Goal: Information Seeking & Learning: Compare options

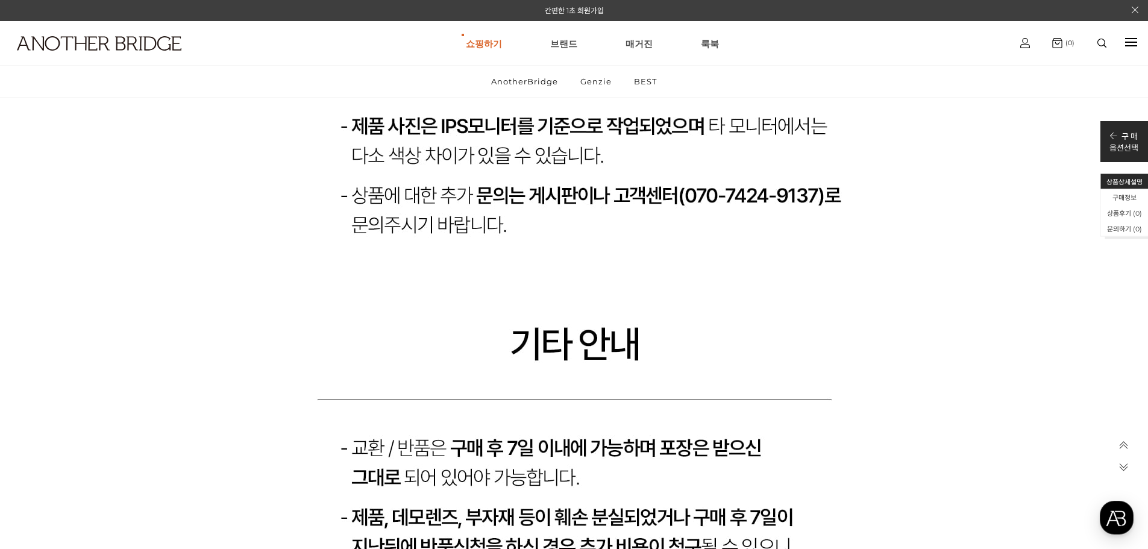
scroll to position [6319, 0]
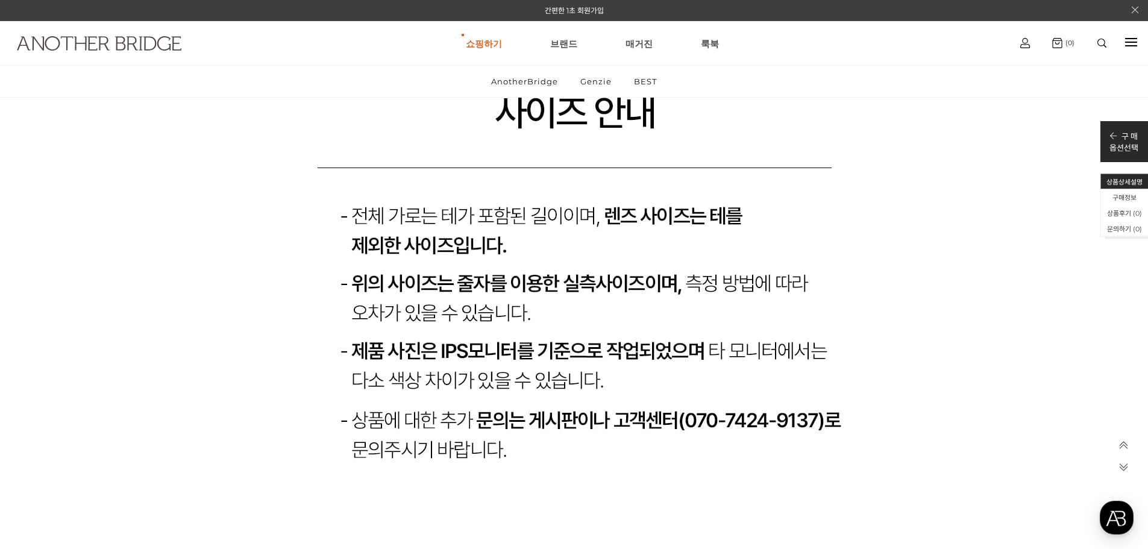
click at [152, 48] on img at bounding box center [99, 43] width 165 height 14
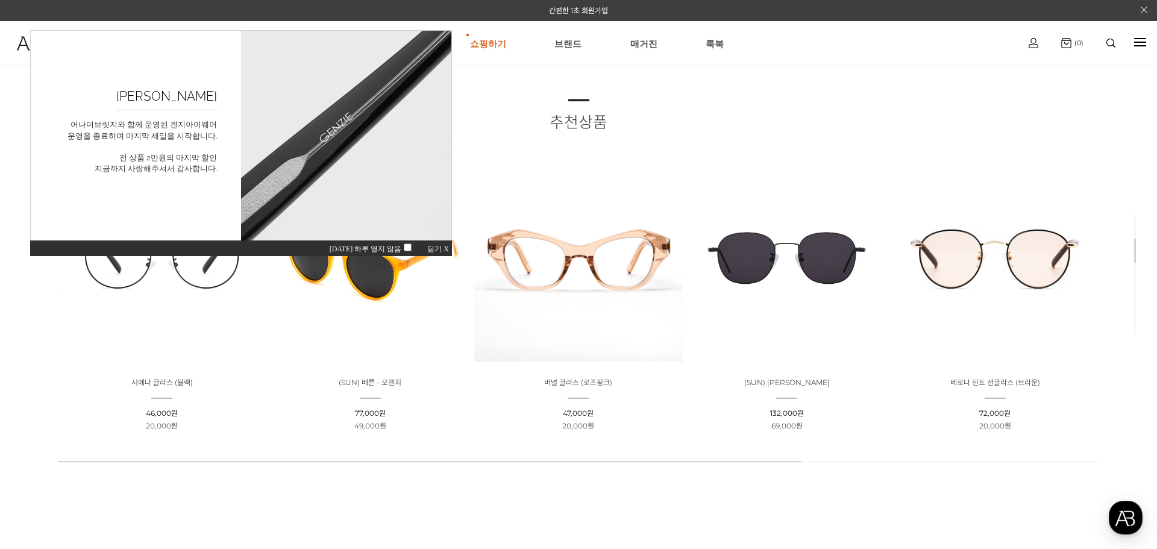
click at [436, 242] on div "오늘 하루 열지 않음 닫기 X" at bounding box center [241, 248] width 422 height 16
click at [436, 247] on span "닫기 X" at bounding box center [438, 249] width 22 height 8
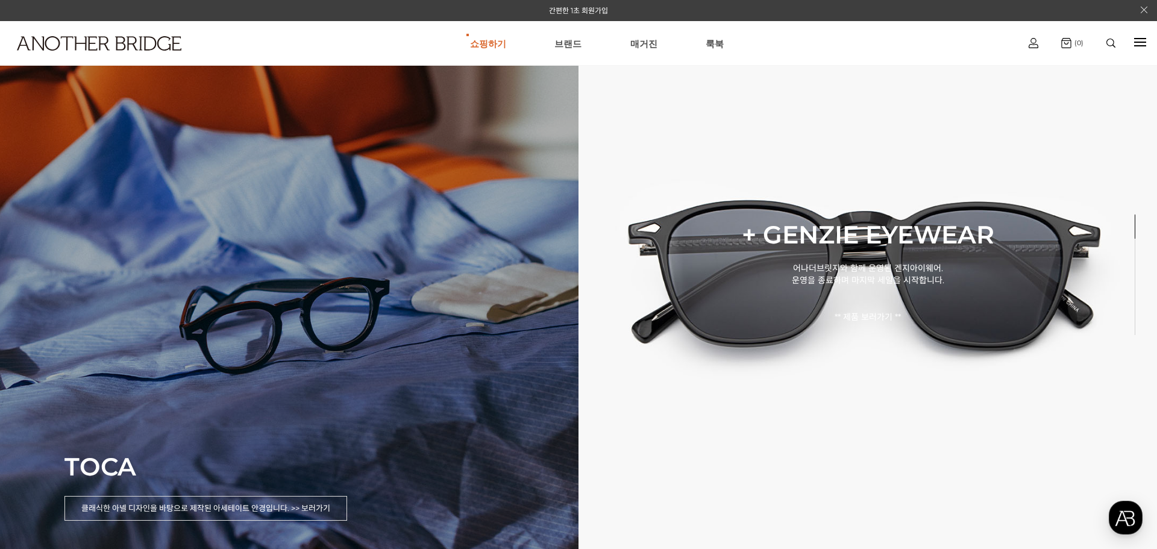
click at [342, 237] on div "TOCA 클래식한 아넬 디자인을 바탕으로 제작된 아세테이트 안경입니다. >> 보러가기" at bounding box center [289, 274] width 579 height 549
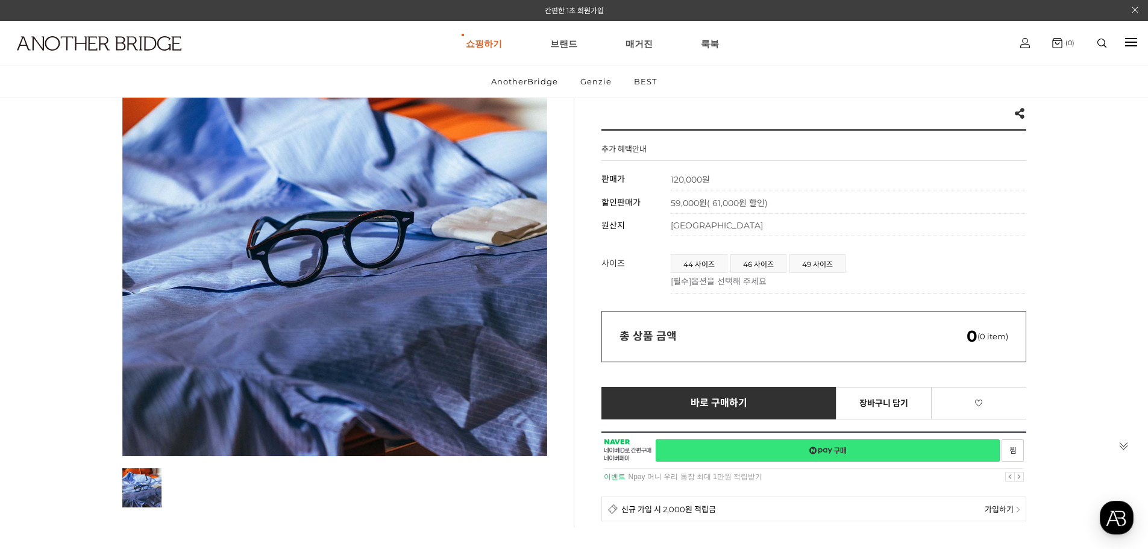
scroll to position [121, 0]
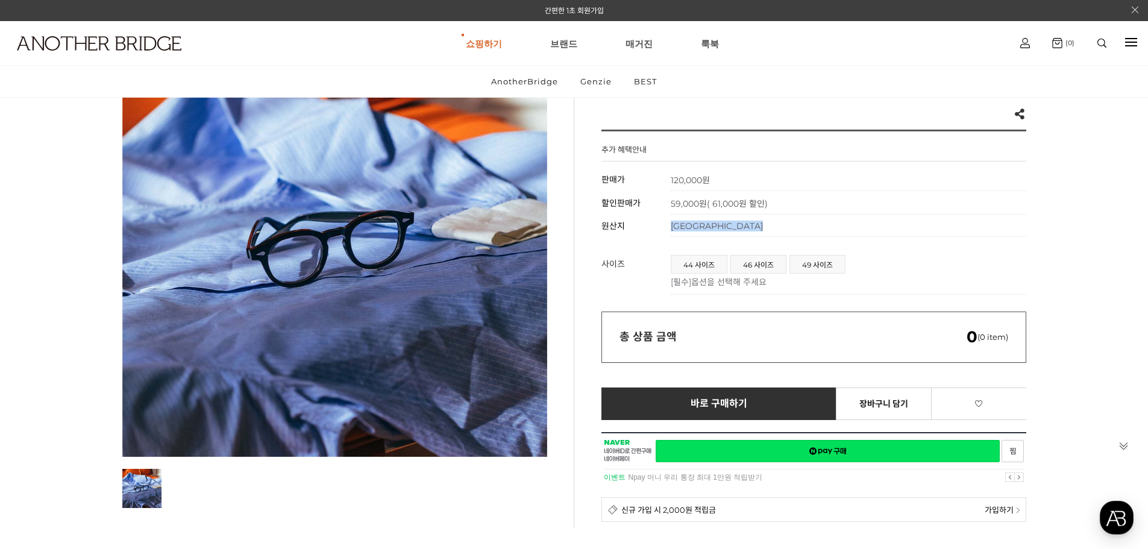
drag, startPoint x: 645, startPoint y: 237, endPoint x: 714, endPoint y: 240, distance: 69.4
click at [714, 240] on div "추가 혜택안내 기본 정보 상품명 토카 판매가 120,000원 할인판매가 59,000원 ( 61,000원 할인) 원산지 중국 상품간략설명 아넬 …" at bounding box center [813, 329] width 425 height 398
drag, startPoint x: 712, startPoint y: 228, endPoint x: 620, endPoint y: 228, distance: 92.8
click at [620, 228] on tr "원산지 중국" at bounding box center [813, 226] width 425 height 22
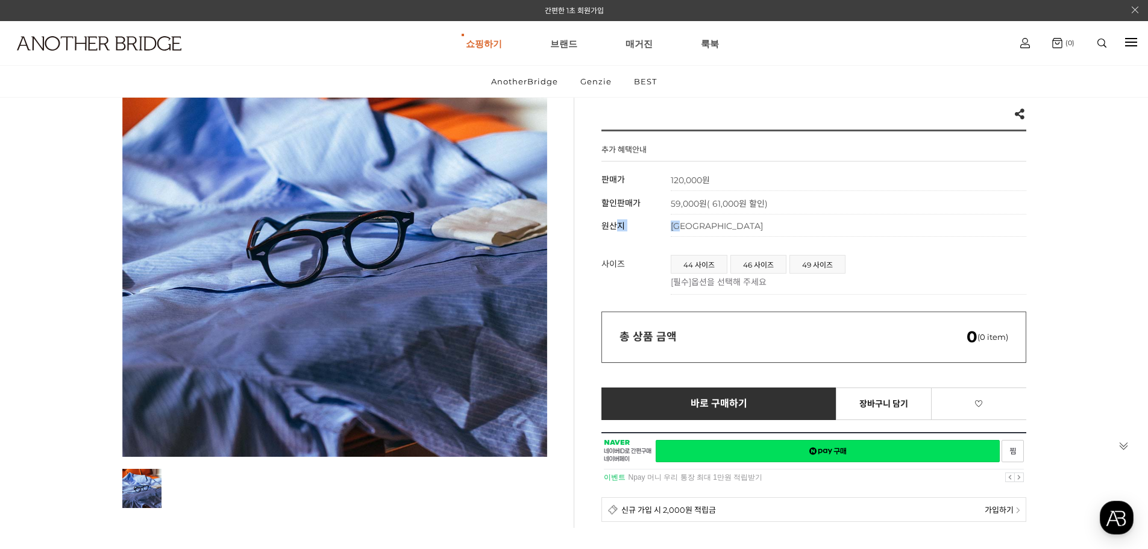
click at [632, 225] on th "원산지" at bounding box center [635, 226] width 69 height 22
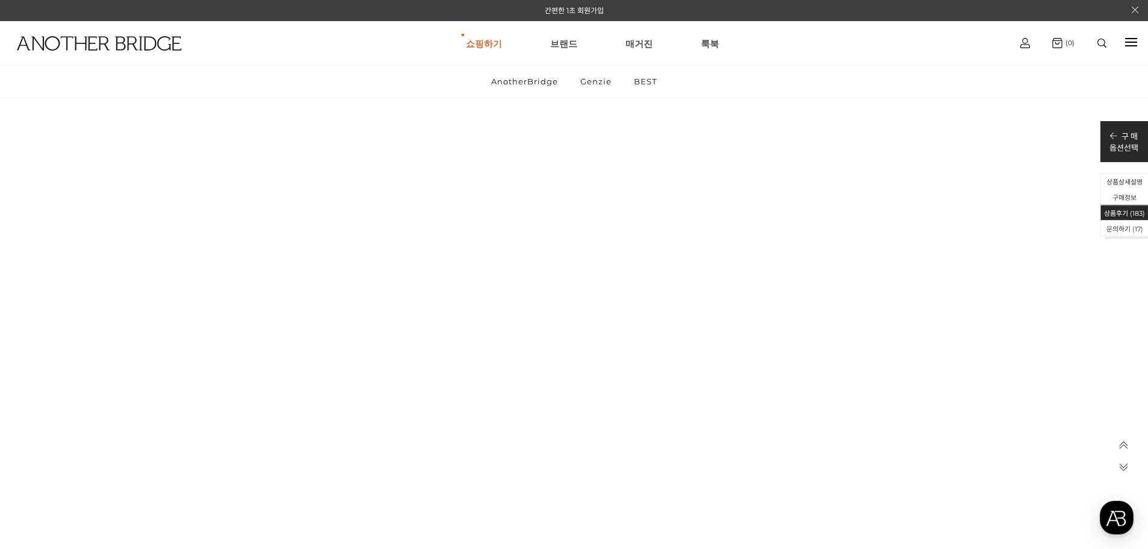
scroll to position [26028, 0]
click at [1121, 446] on icon at bounding box center [1123, 446] width 10 height 10
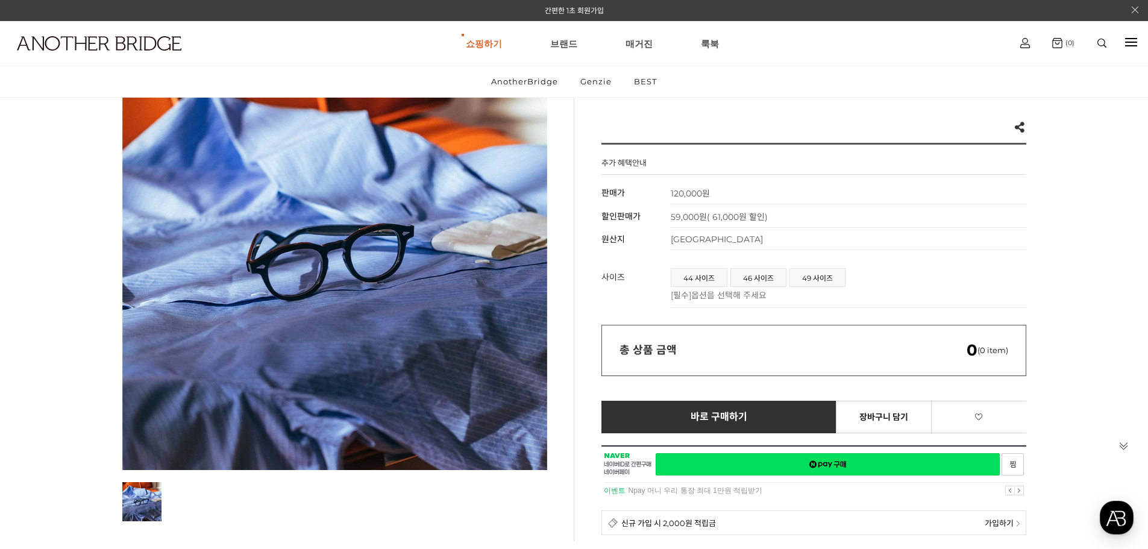
scroll to position [0, 0]
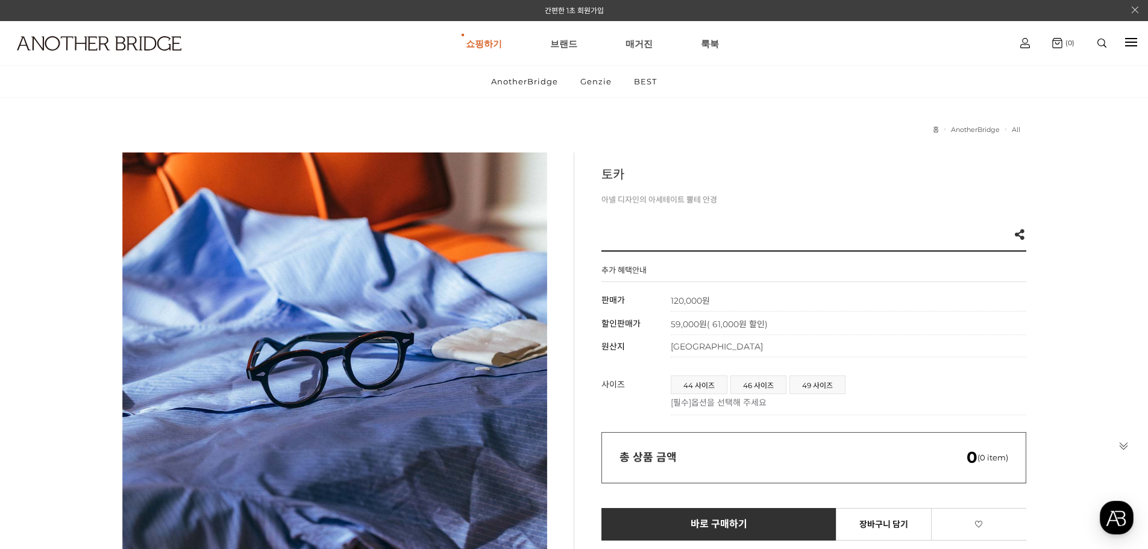
click at [609, 173] on h3 "토카" at bounding box center [813, 174] width 425 height 18
click at [506, 113] on link "All" at bounding box center [551, 117] width 102 height 17
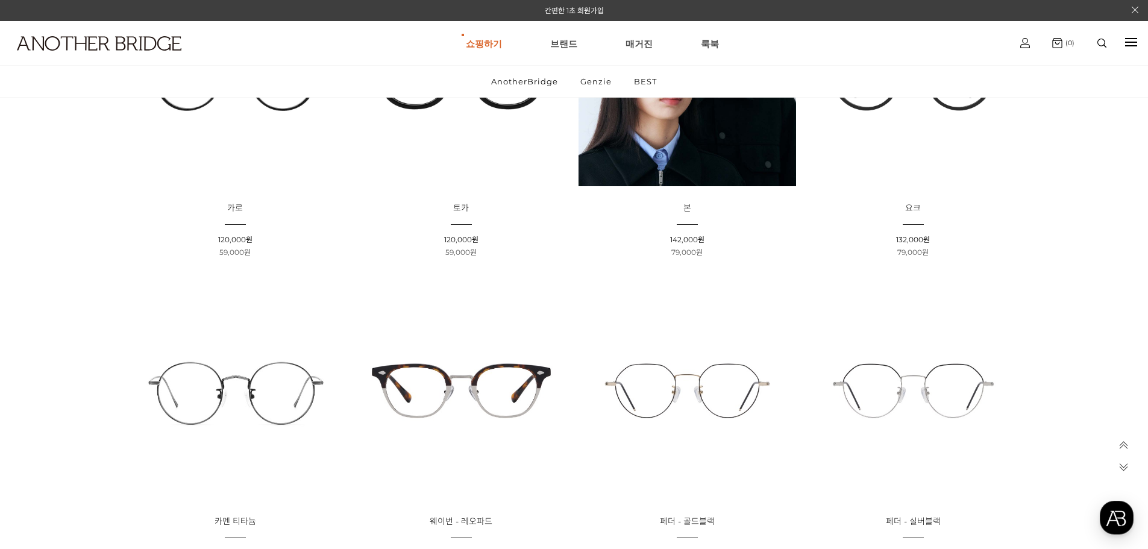
scroll to position [301, 0]
click at [691, 183] on img at bounding box center [688, 78] width 218 height 218
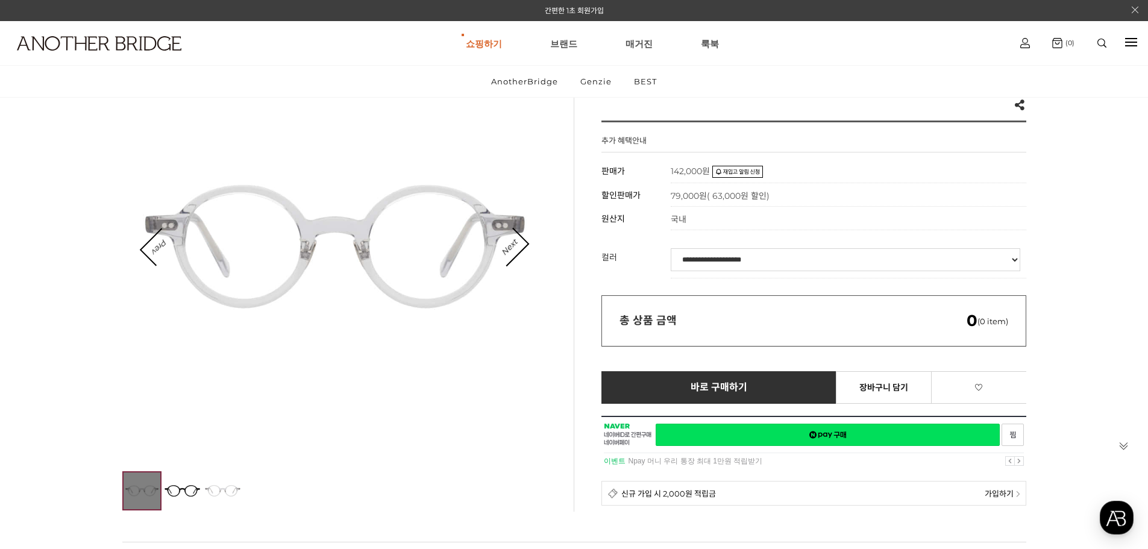
scroll to position [121, 0]
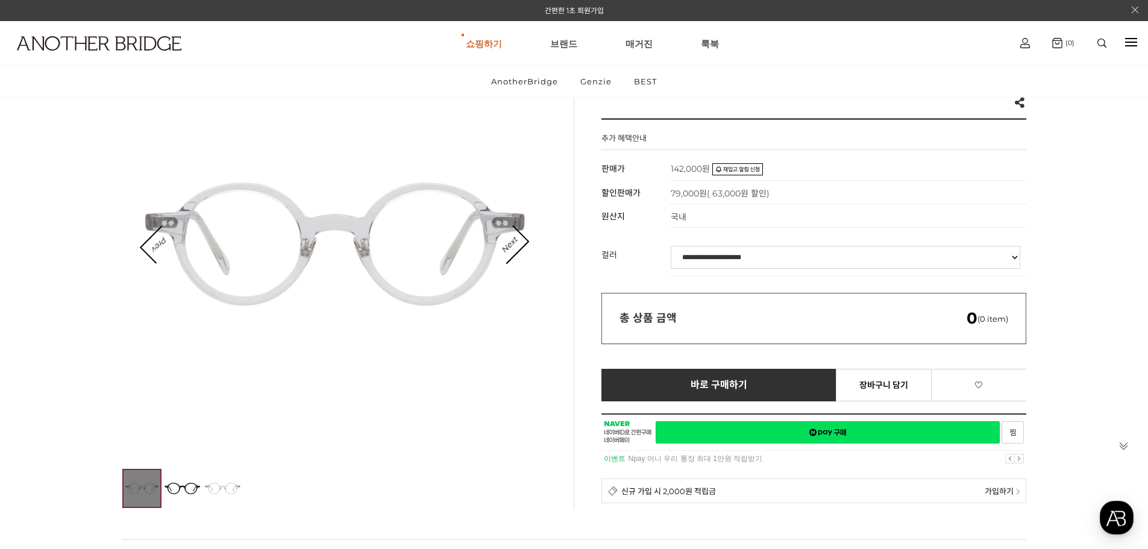
click at [689, 256] on select "**********" at bounding box center [846, 257] width 350 height 23
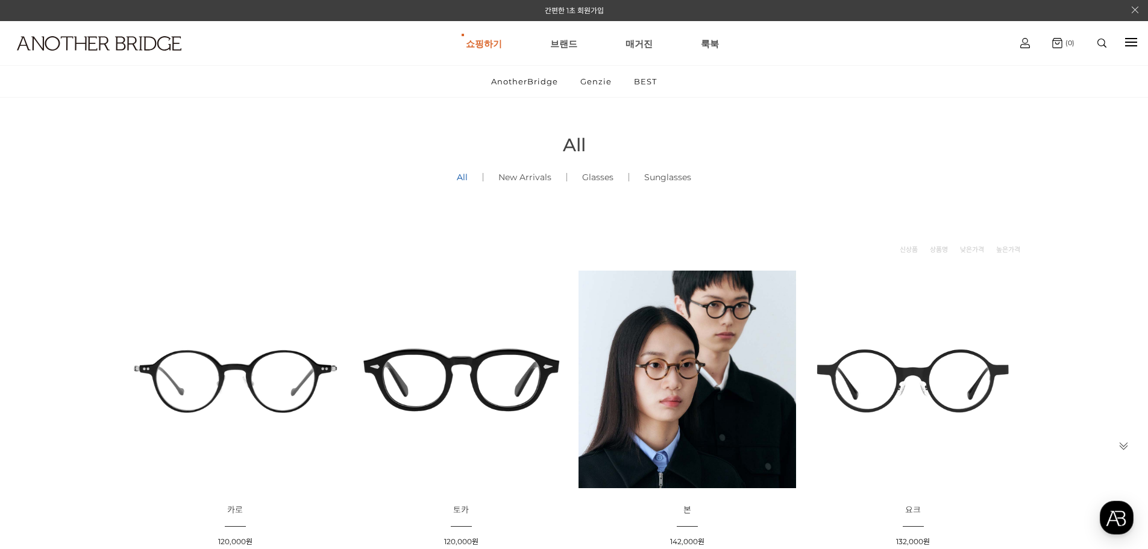
click at [626, 336] on img at bounding box center [688, 380] width 218 height 218
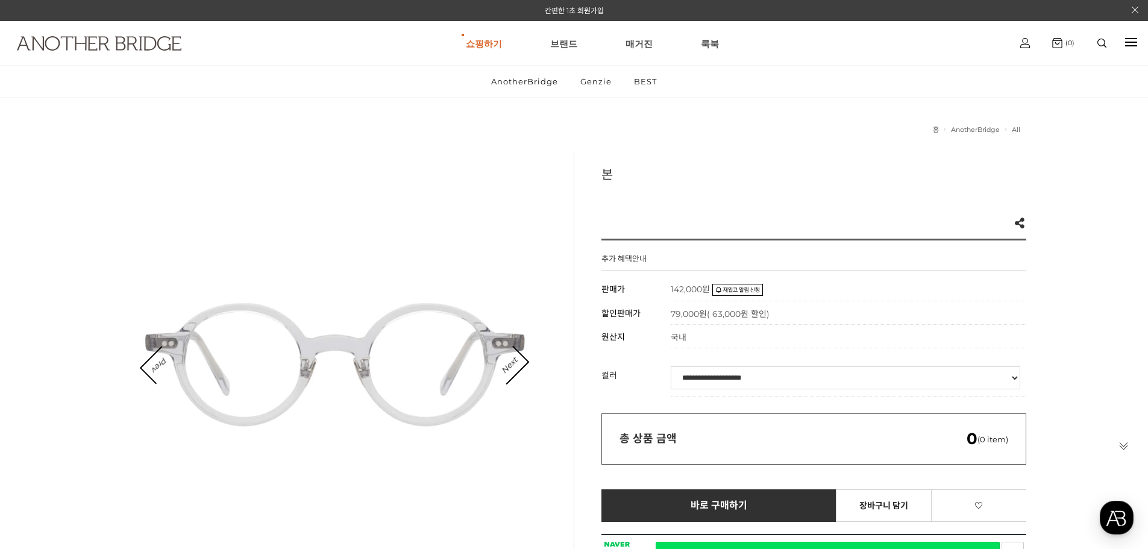
click at [135, 39] on img at bounding box center [99, 43] width 165 height 14
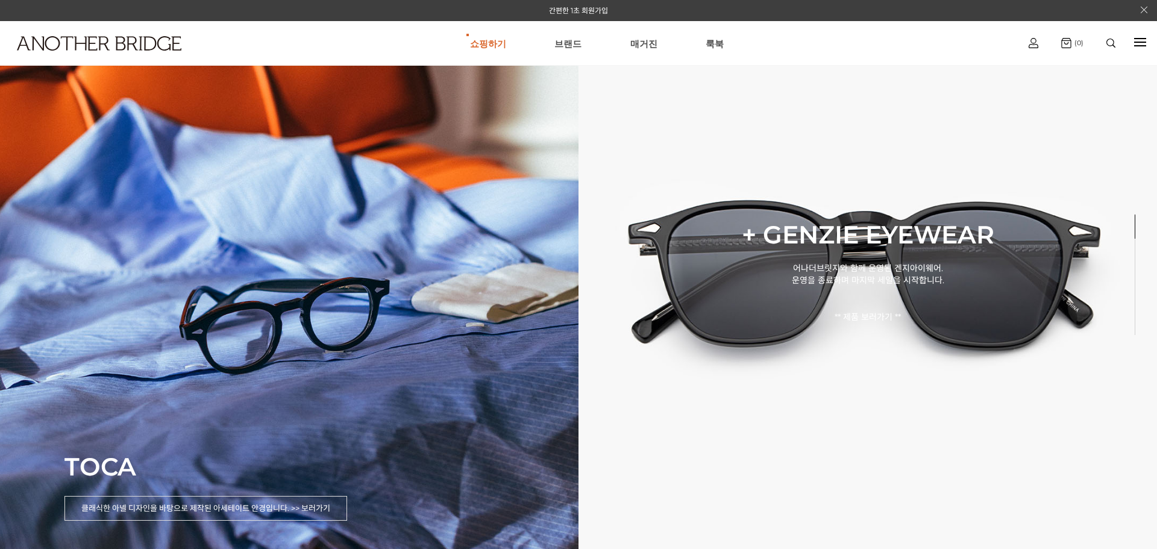
click at [307, 362] on div "TOCA 클래식한 아넬 디자인을 바탕으로 제작된 아세테이트 안경입니다. >> 보러가기" at bounding box center [289, 274] width 579 height 549
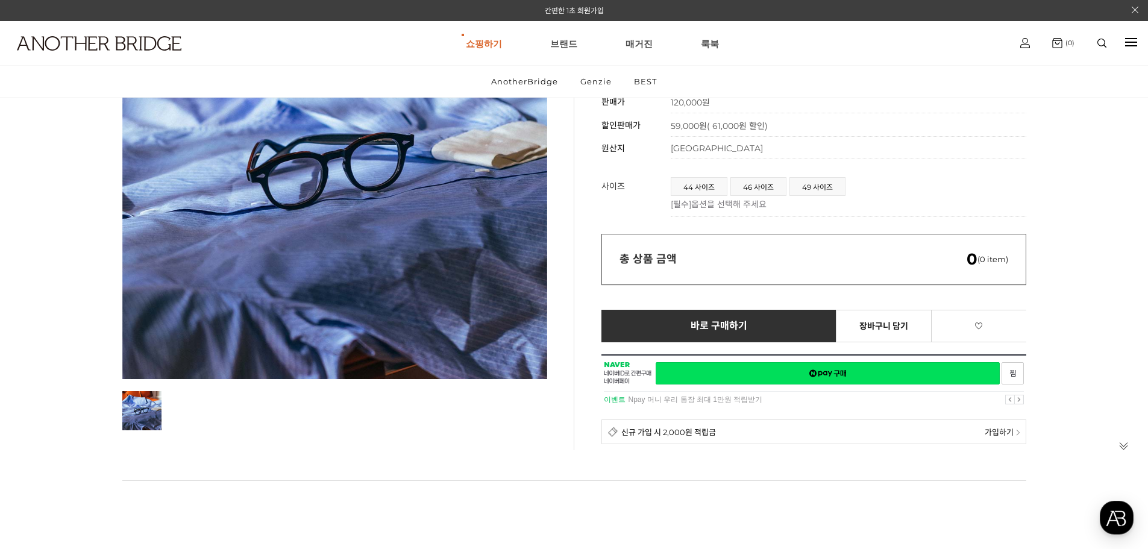
scroll to position [60, 0]
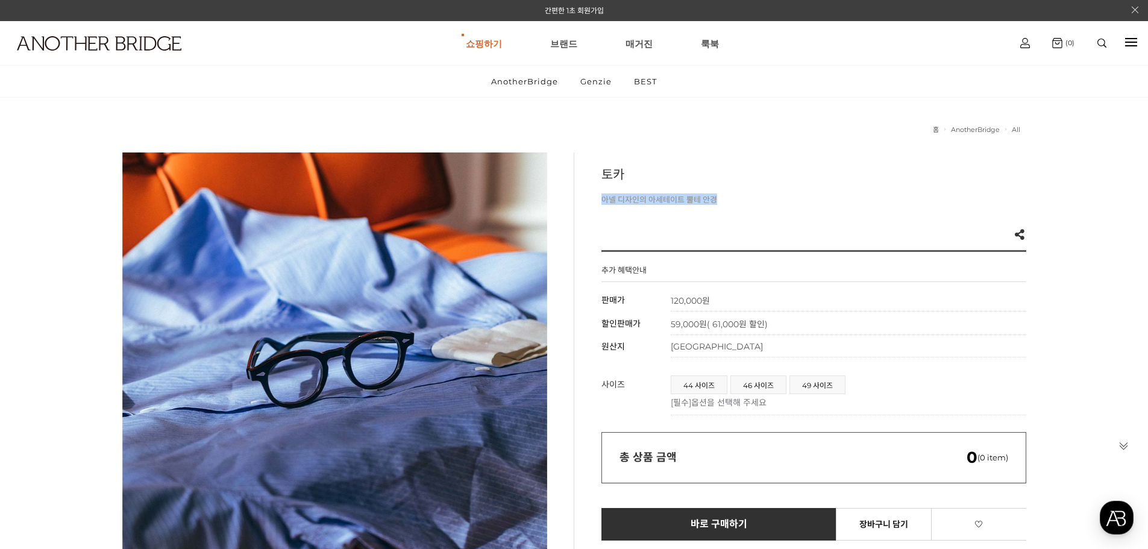
drag, startPoint x: 599, startPoint y: 199, endPoint x: 745, endPoint y: 203, distance: 145.9
click at [745, 203] on div "토카 아넬 디자인의 아세테이트 뿔테 안경 Like 0 제품의 링크를 복사하여 공유하실 수 있습니다. FACEBOOK TWEETER URL 복사…" at bounding box center [800, 400] width 453 height 496
click at [745, 203] on p "아넬 디자인의 아세테이트 뿔테 안경" at bounding box center [813, 208] width 425 height 30
click at [1021, 236] on icon at bounding box center [1020, 234] width 10 height 11
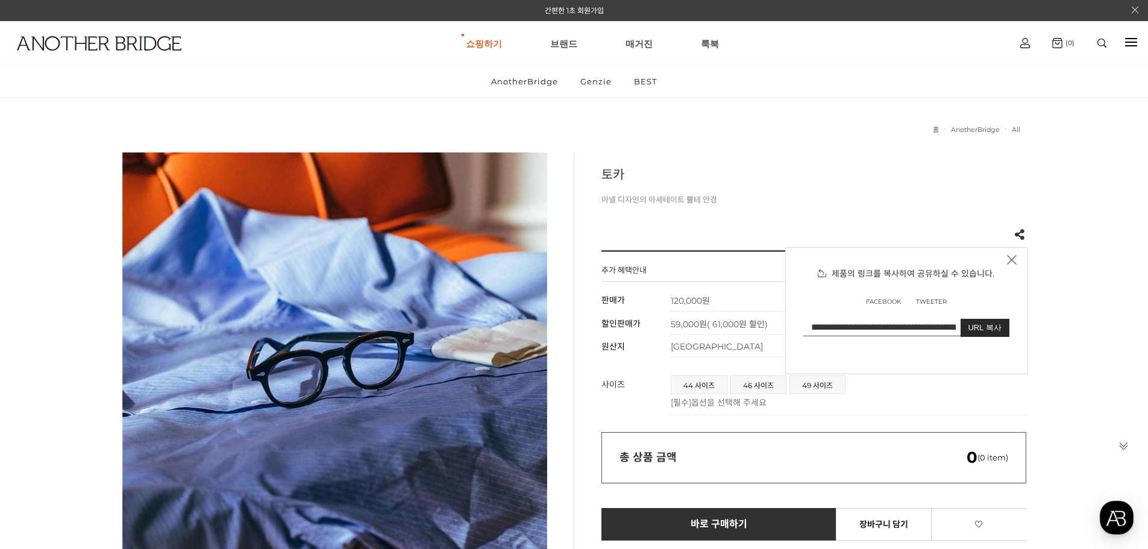
click at [1017, 268] on h4 "제품의 링크를 복사하여 공유하실 수 있습니다." at bounding box center [906, 273] width 241 height 12
click at [1013, 260] on icon at bounding box center [1011, 259] width 11 height 11
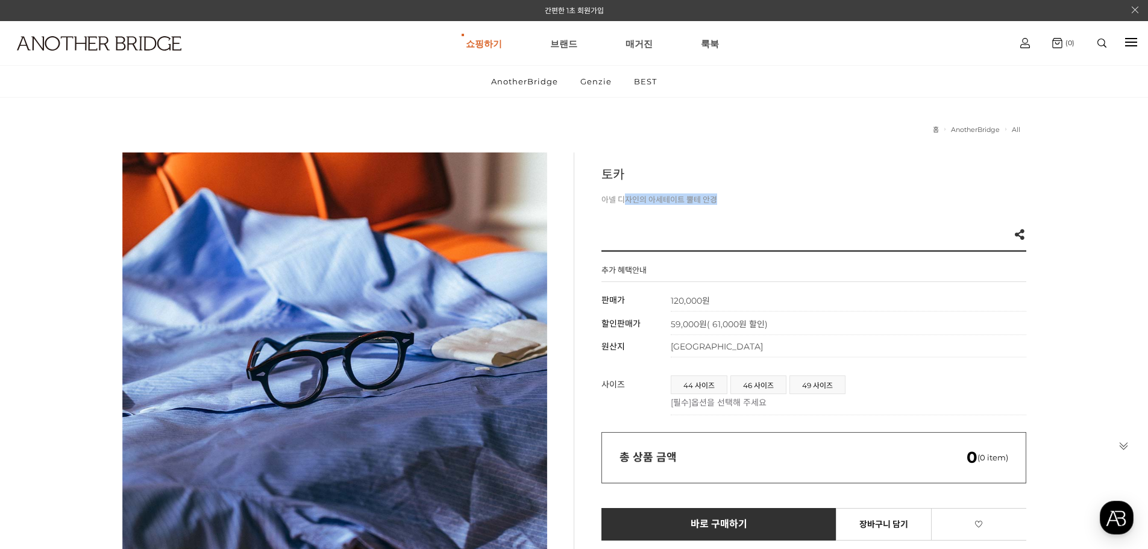
drag, startPoint x: 623, startPoint y: 200, endPoint x: 721, endPoint y: 198, distance: 98.8
click at [721, 198] on p "아넬 디자인의 아세테이트 뿔테 안경" at bounding box center [813, 208] width 425 height 30
click at [730, 199] on p "아넬 디자인의 아세테이트 뿔테 안경" at bounding box center [813, 208] width 425 height 30
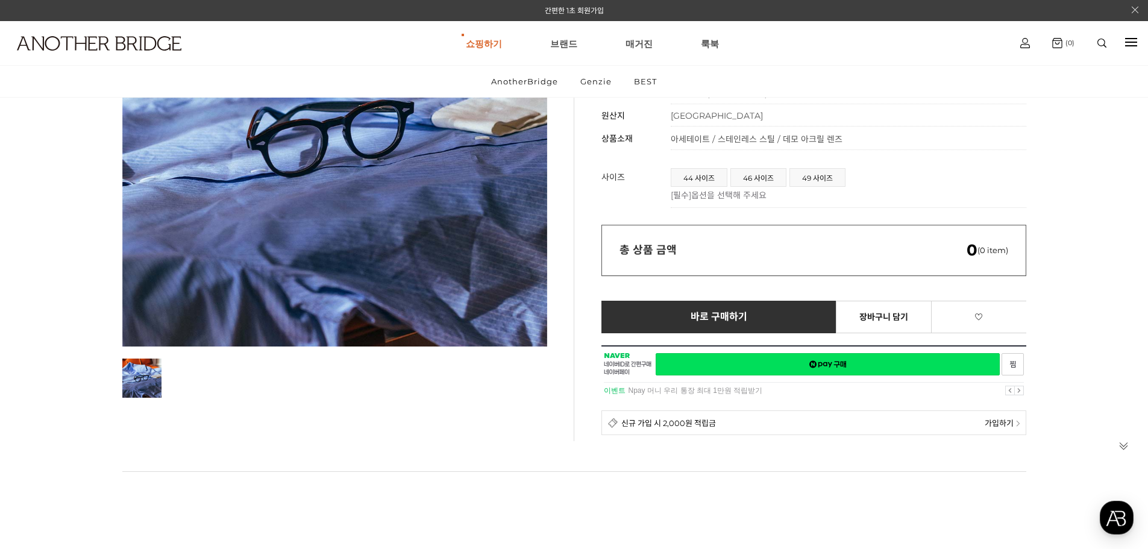
scroll to position [241, 0]
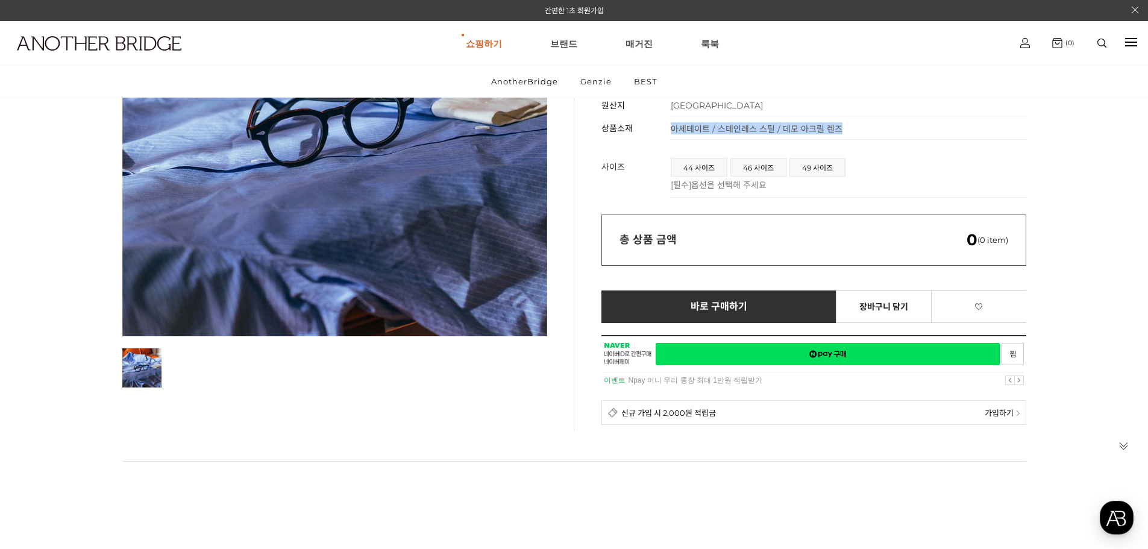
drag, startPoint x: 852, startPoint y: 134, endPoint x: 673, endPoint y: 136, distance: 178.4
click at [673, 136] on td "아세테이트 / 스테인레스 스틸 / 데모 아크릴 렌즈" at bounding box center [849, 128] width 356 height 24
copy span "아세테이트 / 스테인레스 스틸 / 데모 아크릴 렌즈"
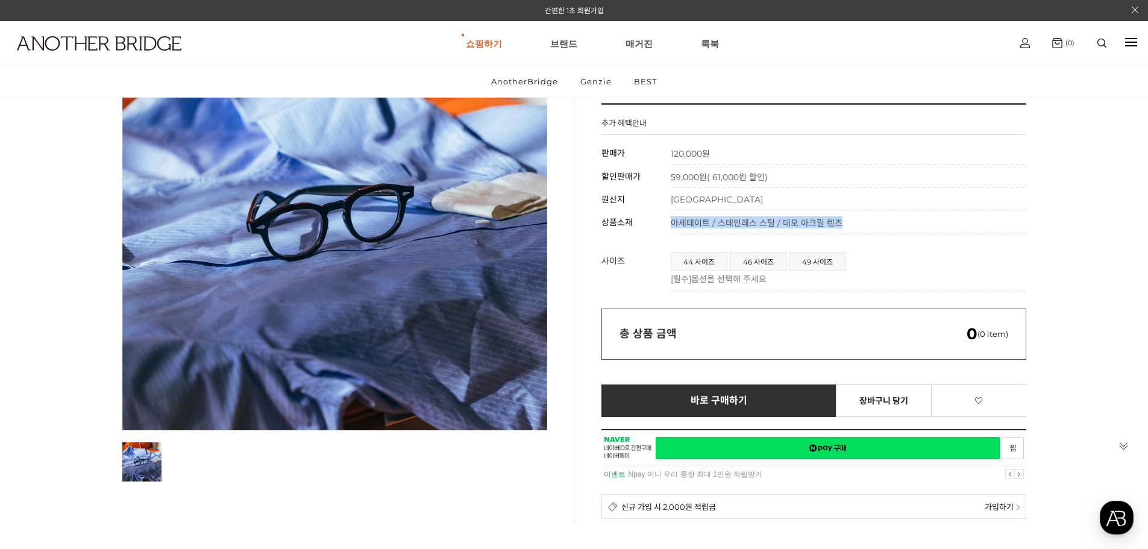
scroll to position [0, 0]
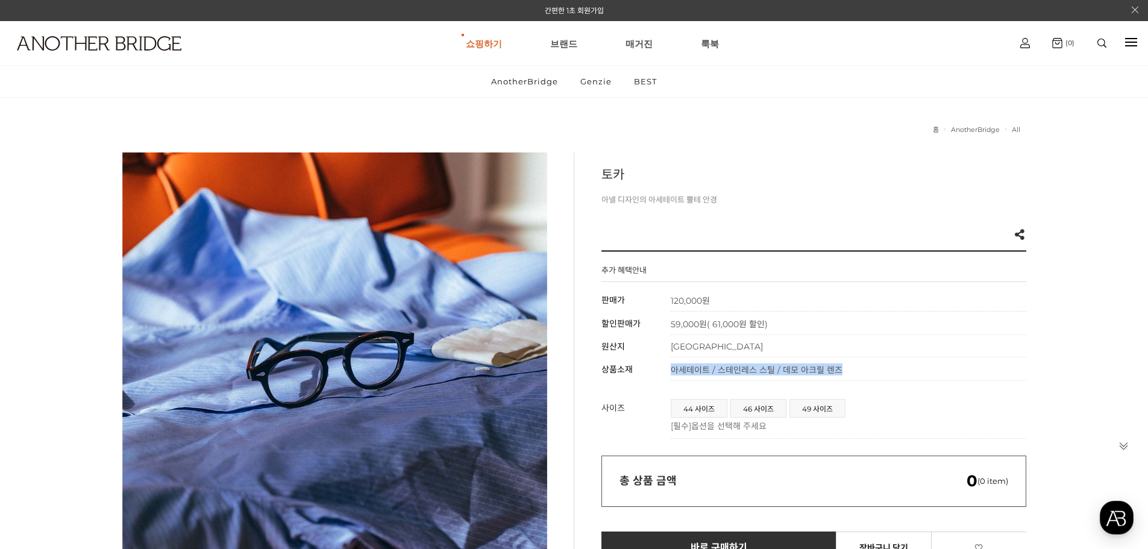
click at [922, 341] on td "중국" at bounding box center [849, 346] width 356 height 22
click at [127, 37] on img at bounding box center [99, 43] width 165 height 14
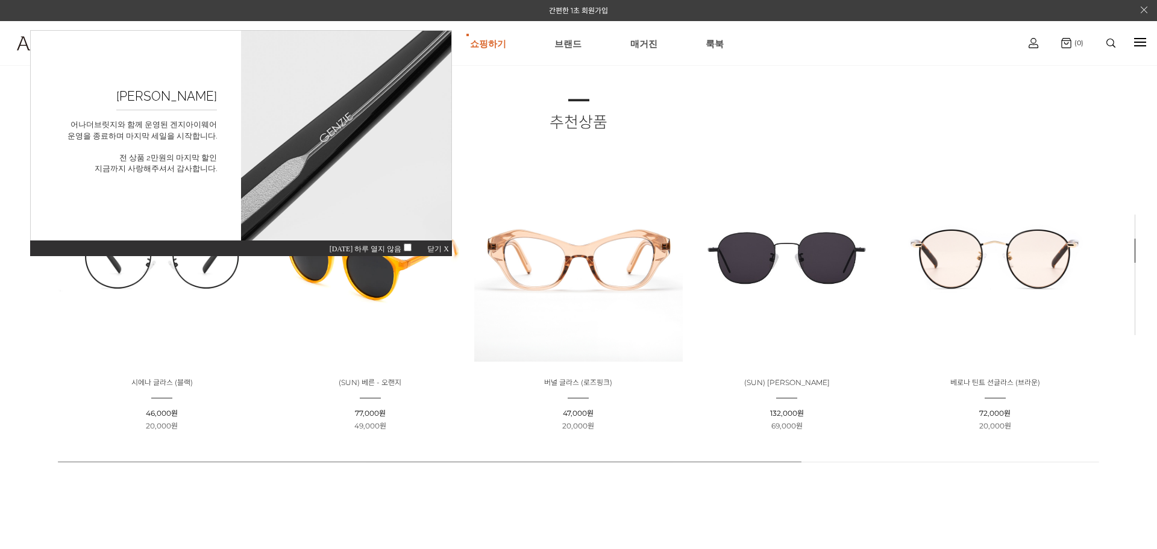
click at [441, 244] on div "[DATE] 하루 열지 않음 닫기 X" at bounding box center [241, 248] width 422 height 16
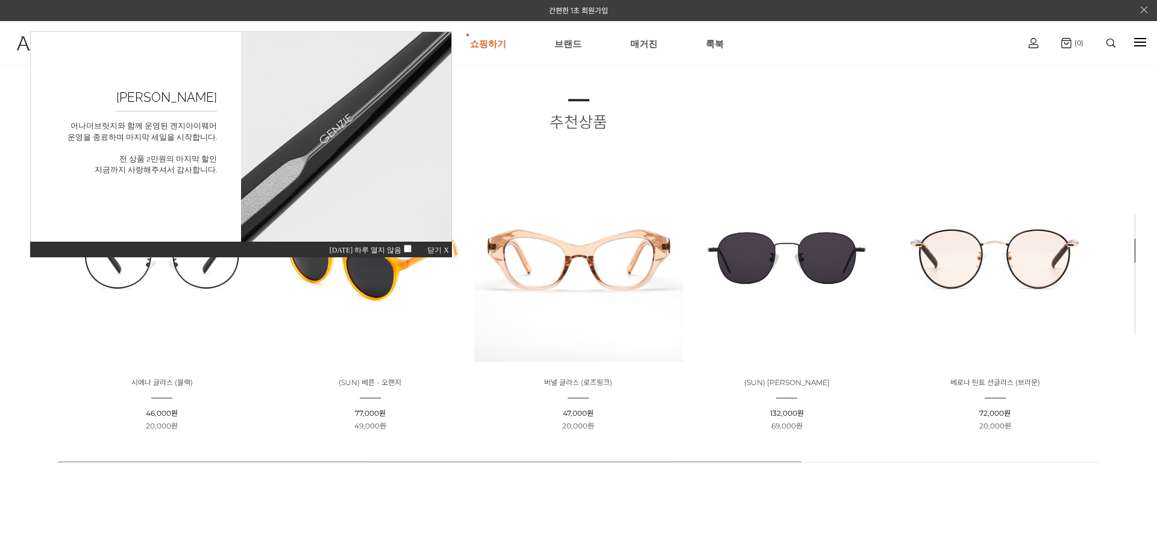
click at [438, 250] on span "닫기 X" at bounding box center [438, 250] width 22 height 8
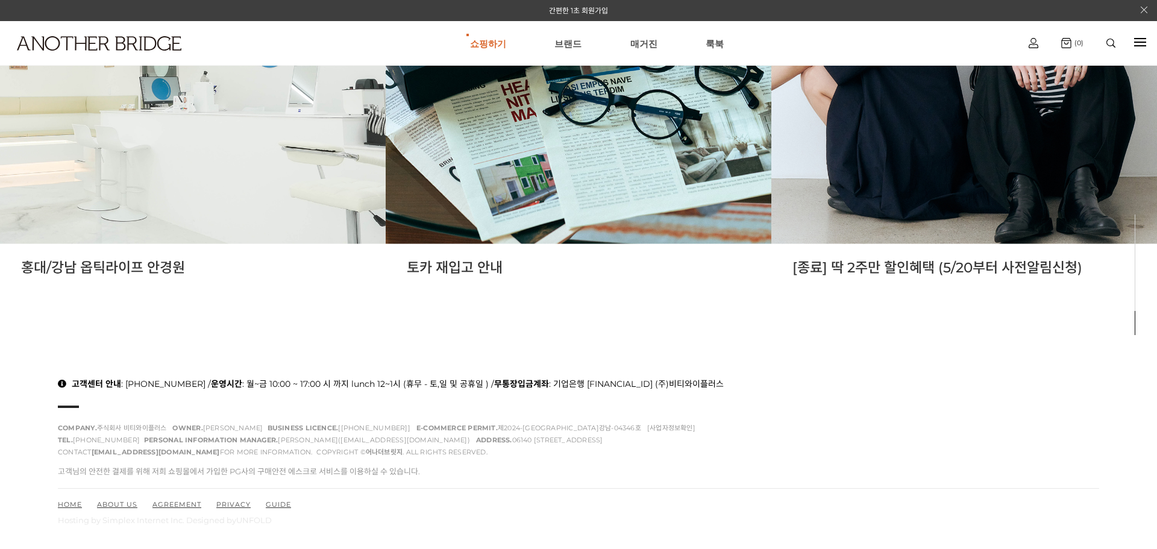
click at [790, 374] on div "고객센터 안내 : 070-7424-9137 / 운영시간 : 월~금 10:00 ~ 17:00 시 까지 lunch 12~1시 (휴무 - 토,일 및…" at bounding box center [578, 451] width 1157 height 196
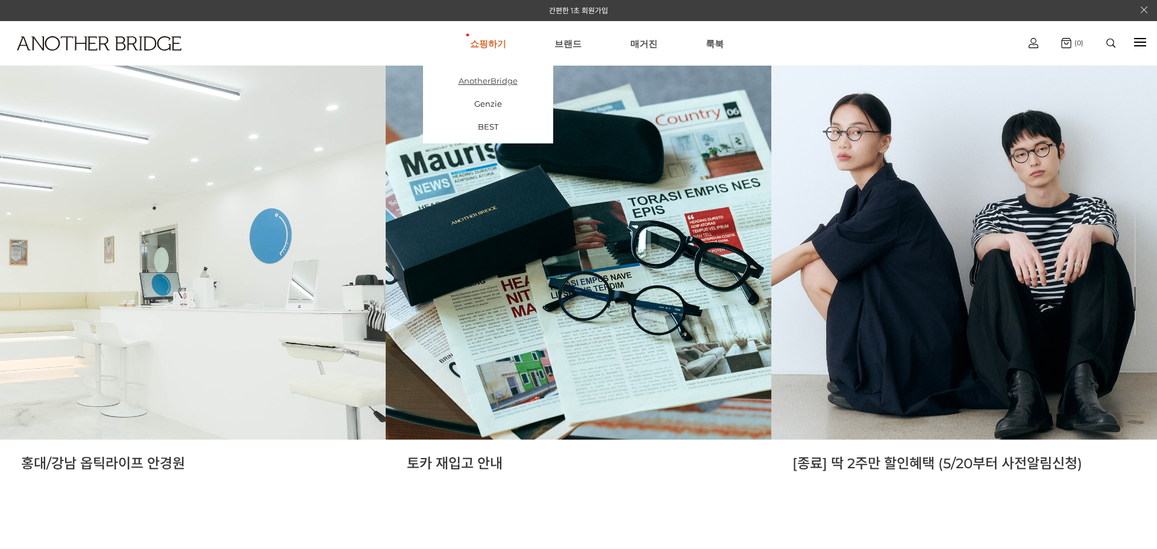
click at [488, 84] on link "AnotherBridge" at bounding box center [488, 80] width 130 height 23
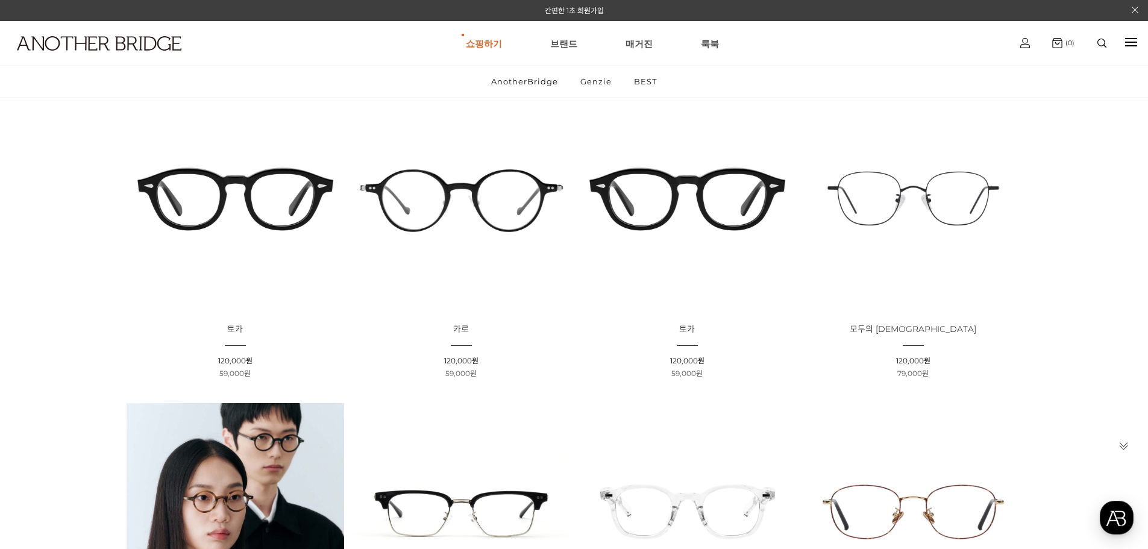
click at [271, 195] on img at bounding box center [236, 199] width 218 height 218
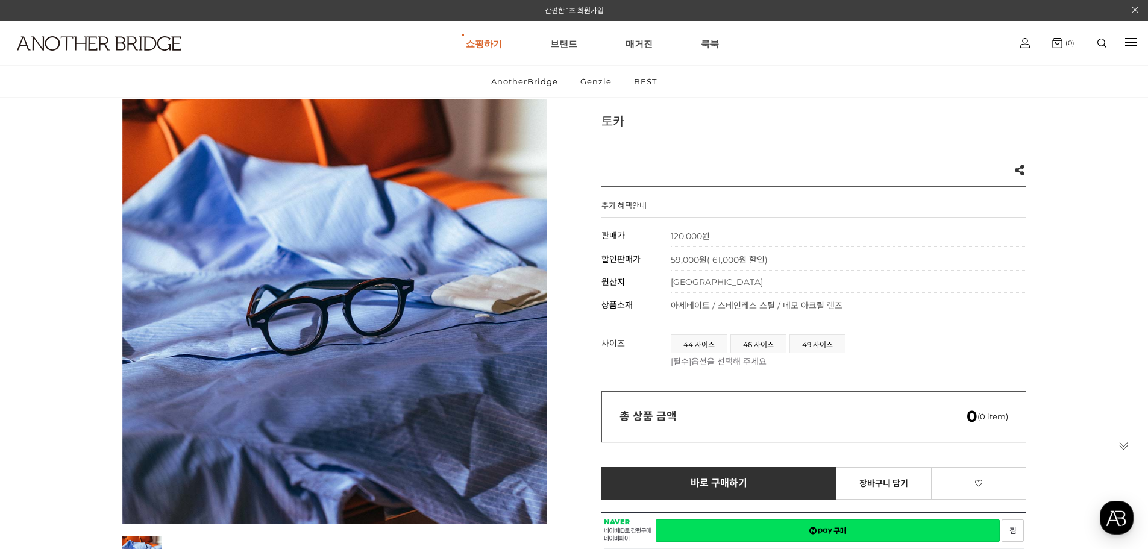
scroll to position [121, 0]
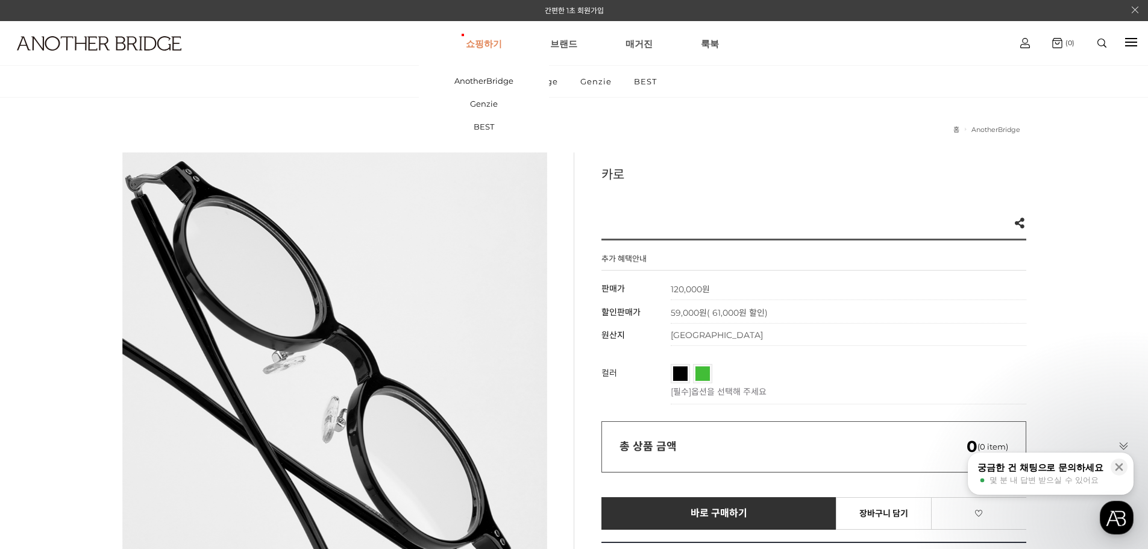
click at [491, 48] on link "쇼핑하기" at bounding box center [484, 43] width 36 height 43
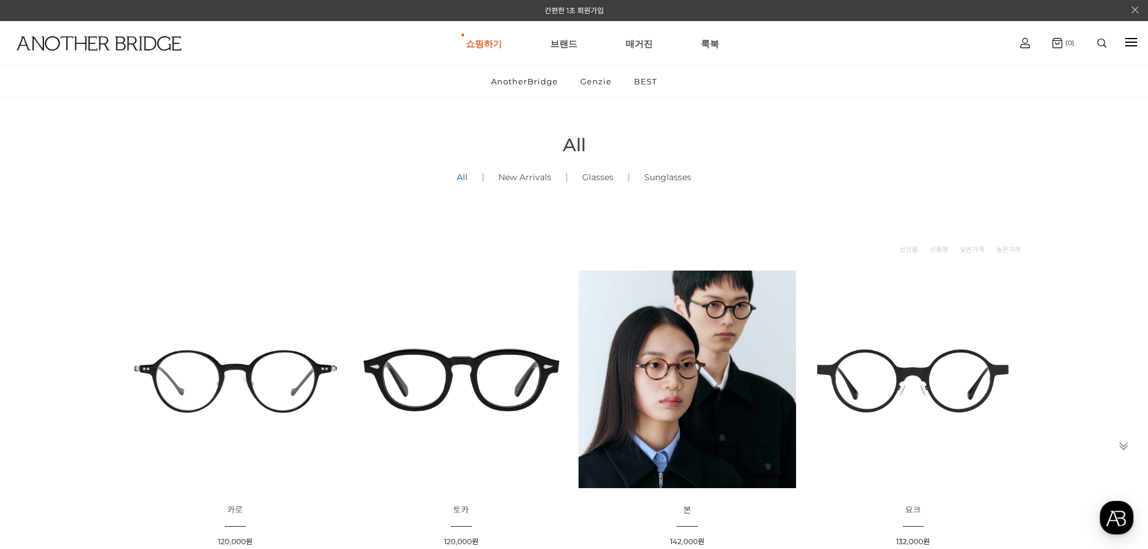
click at [421, 382] on img at bounding box center [462, 380] width 218 height 218
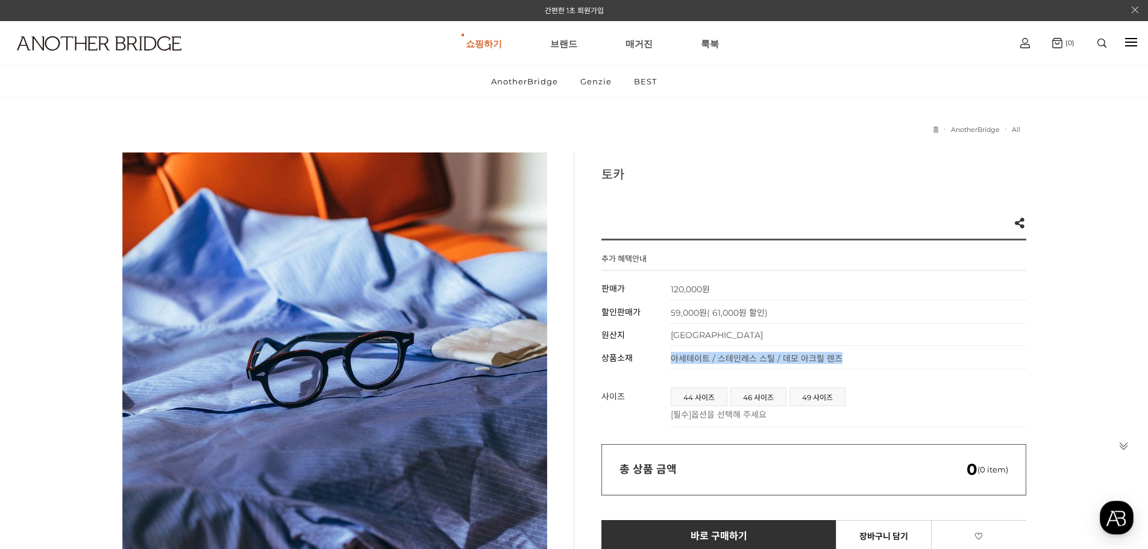
drag, startPoint x: 875, startPoint y: 356, endPoint x: 673, endPoint y: 353, distance: 201.9
click at [673, 353] on td "아세테이트 / 스테인레스 스틸 / 데모 아크릴 렌즈" at bounding box center [849, 358] width 356 height 24
copy span "아세테이트 / 스테인레스 스틸 / 데모 아크릴 렌즈"
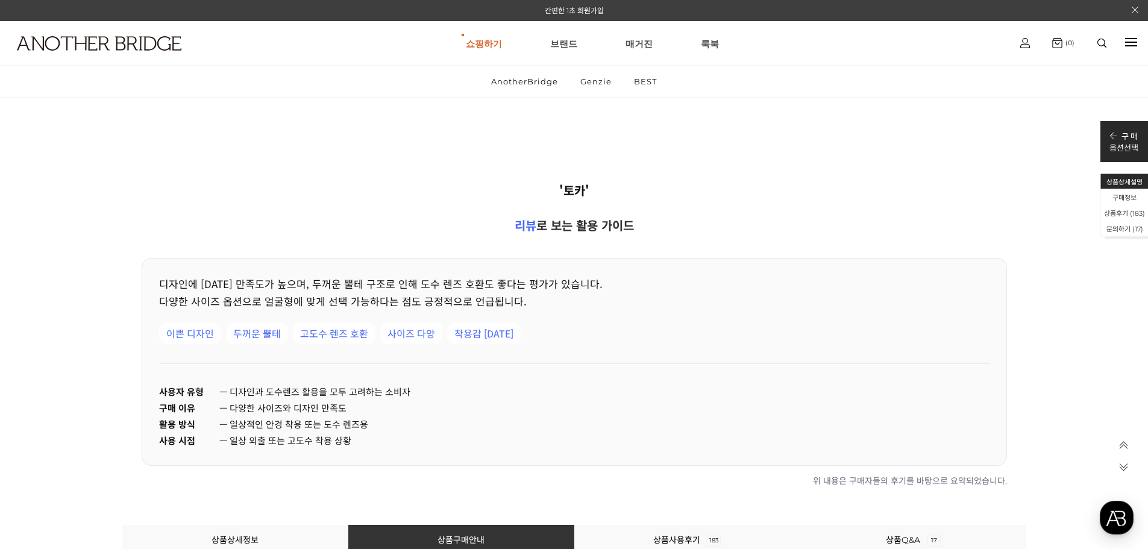
scroll to position [24447, 0]
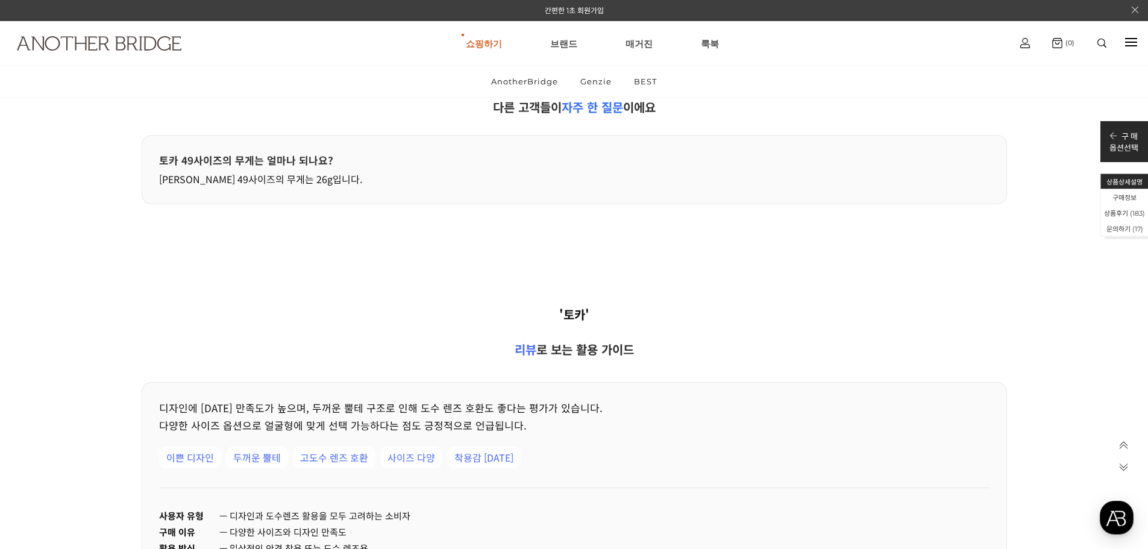
click at [139, 43] on img at bounding box center [99, 43] width 165 height 14
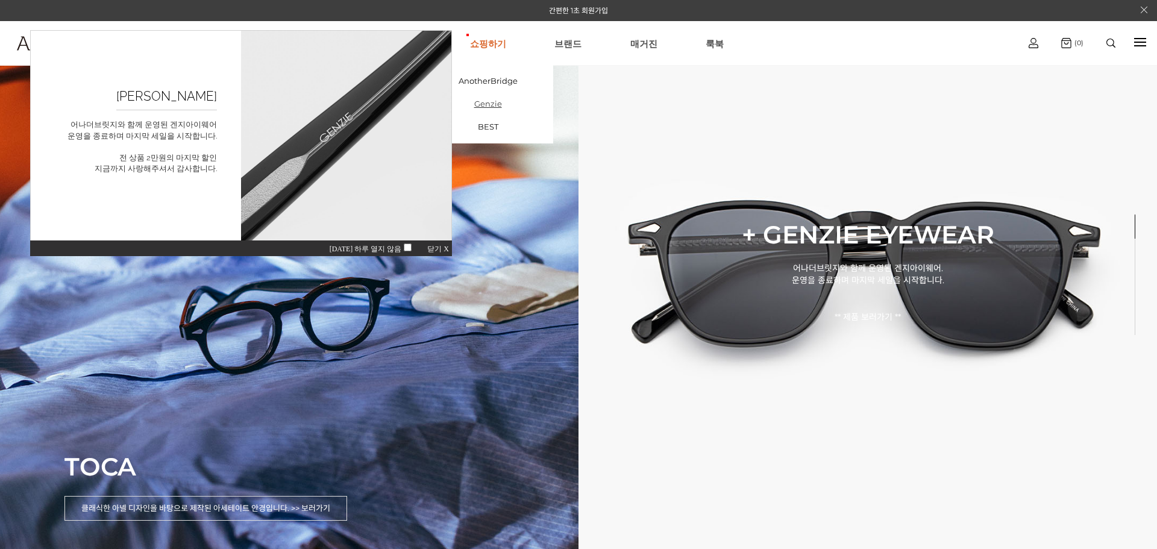
click at [488, 102] on link "Genzie" at bounding box center [488, 103] width 130 height 23
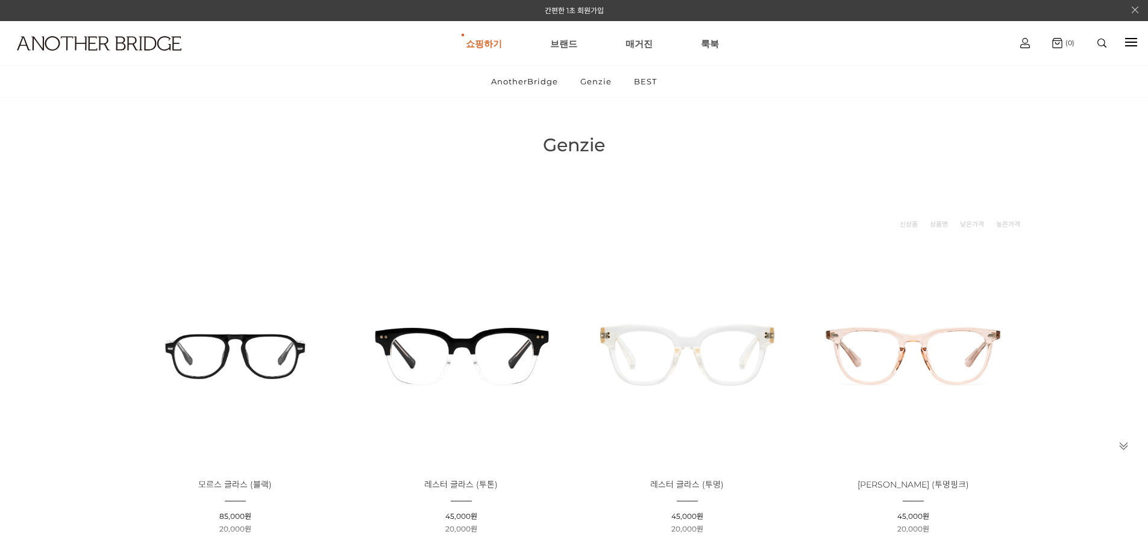
scroll to position [60, 0]
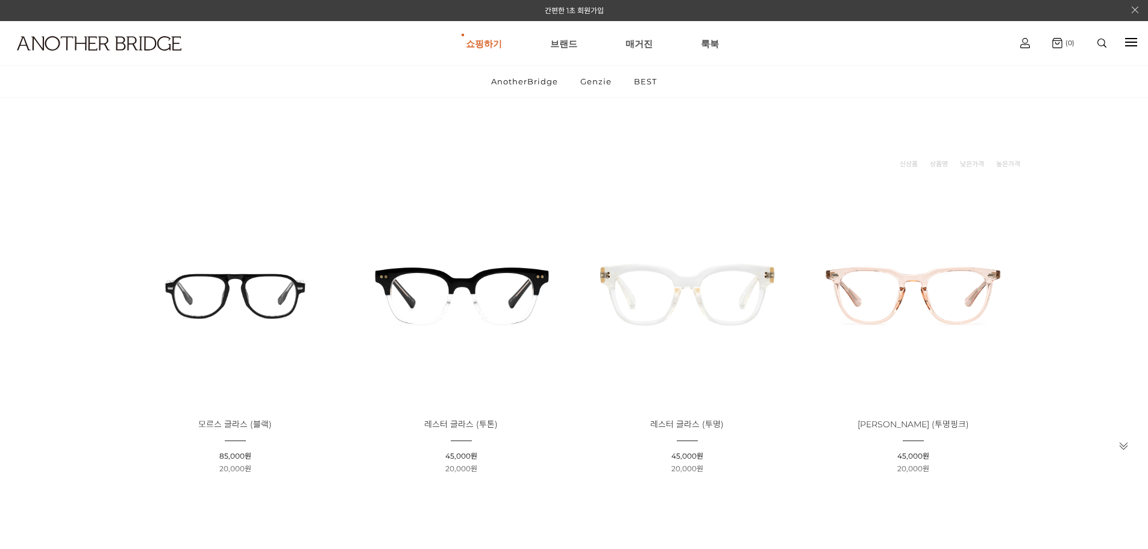
click at [234, 312] on img at bounding box center [236, 294] width 218 height 218
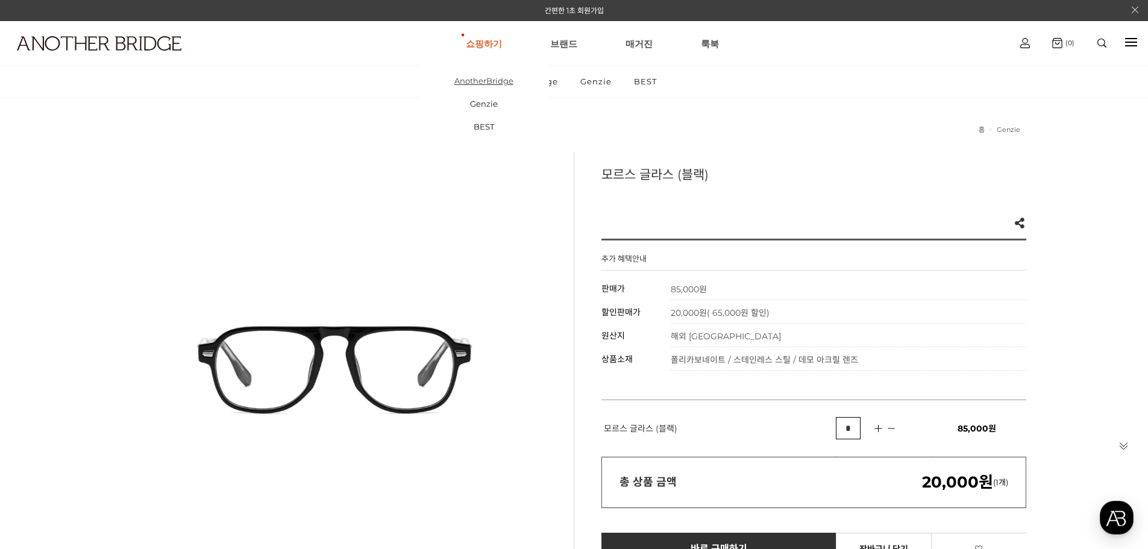
click at [494, 83] on link "AnotherBridge" at bounding box center [484, 80] width 130 height 23
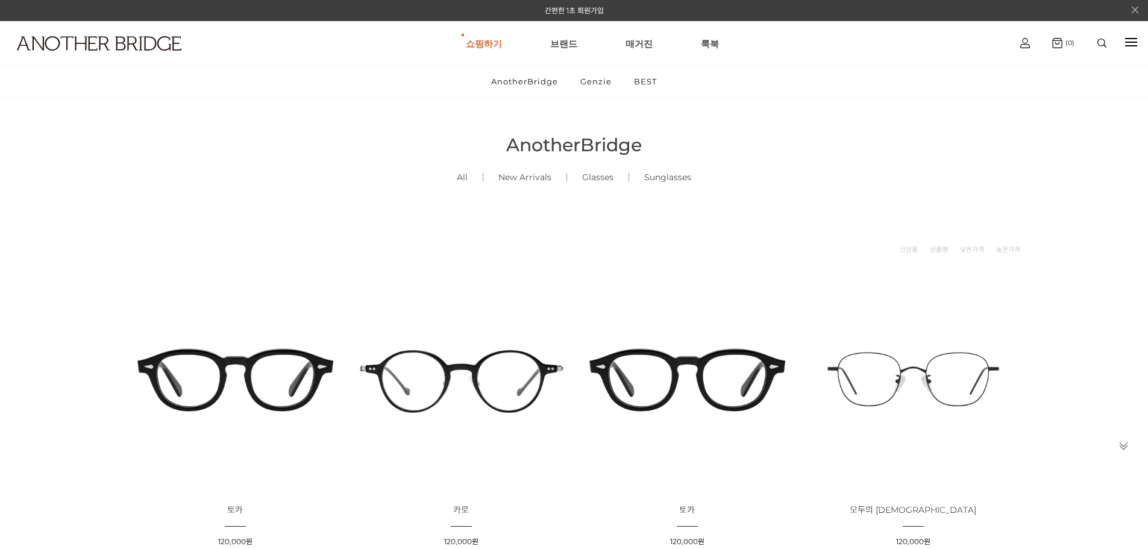
click at [256, 383] on img at bounding box center [236, 380] width 218 height 218
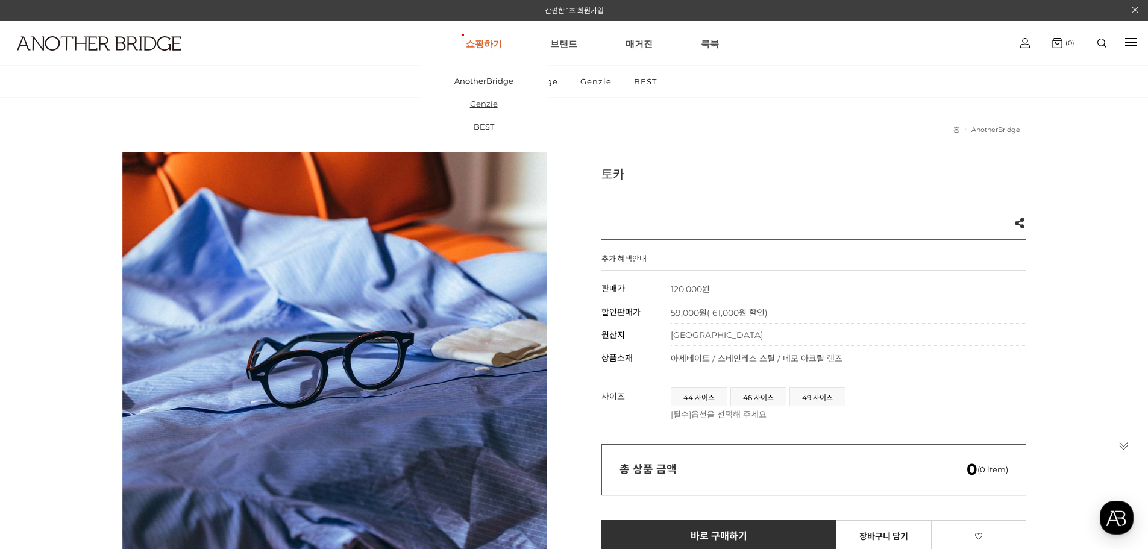
click at [484, 108] on link "Genzie" at bounding box center [484, 103] width 130 height 23
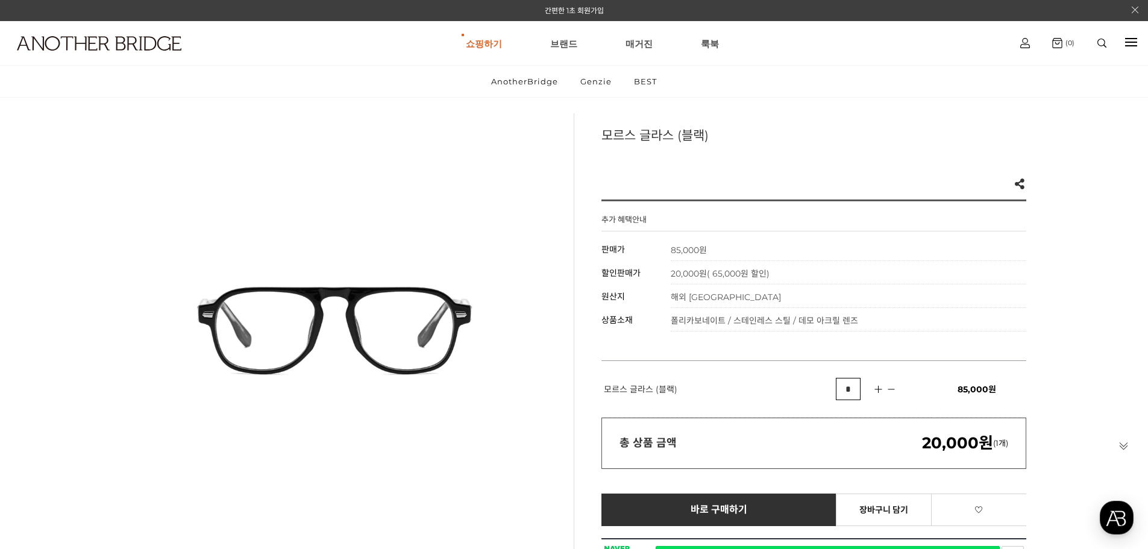
scroll to position [60, 0]
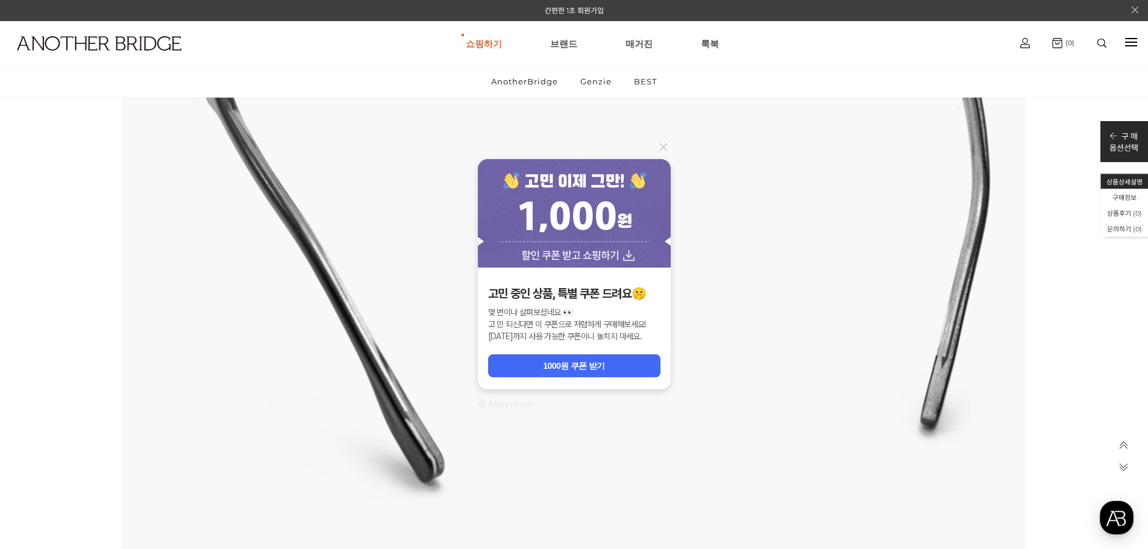
scroll to position [3736, 0]
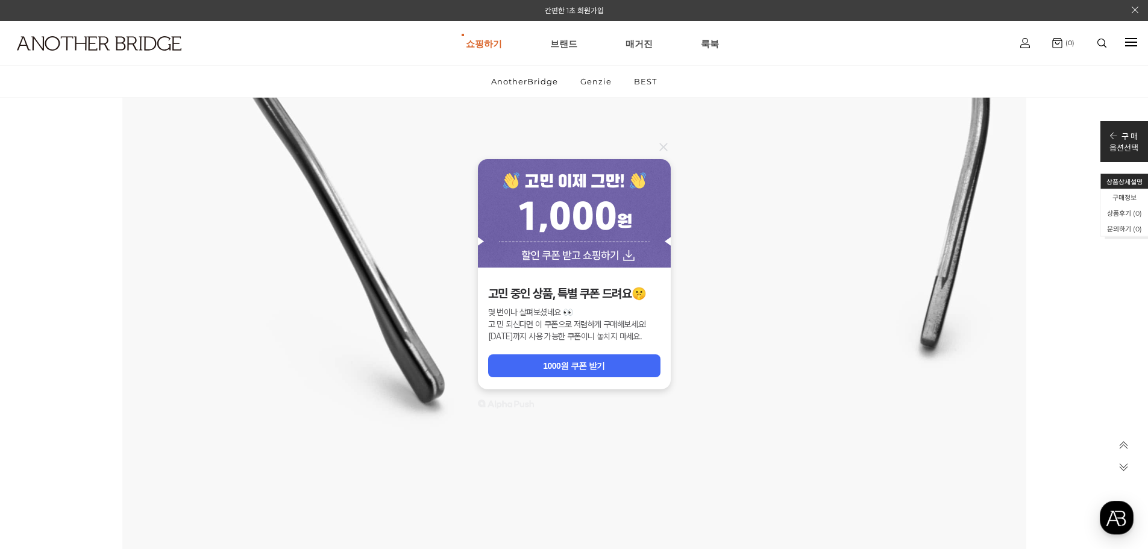
click at [660, 150] on icon at bounding box center [663, 147] width 8 height 8
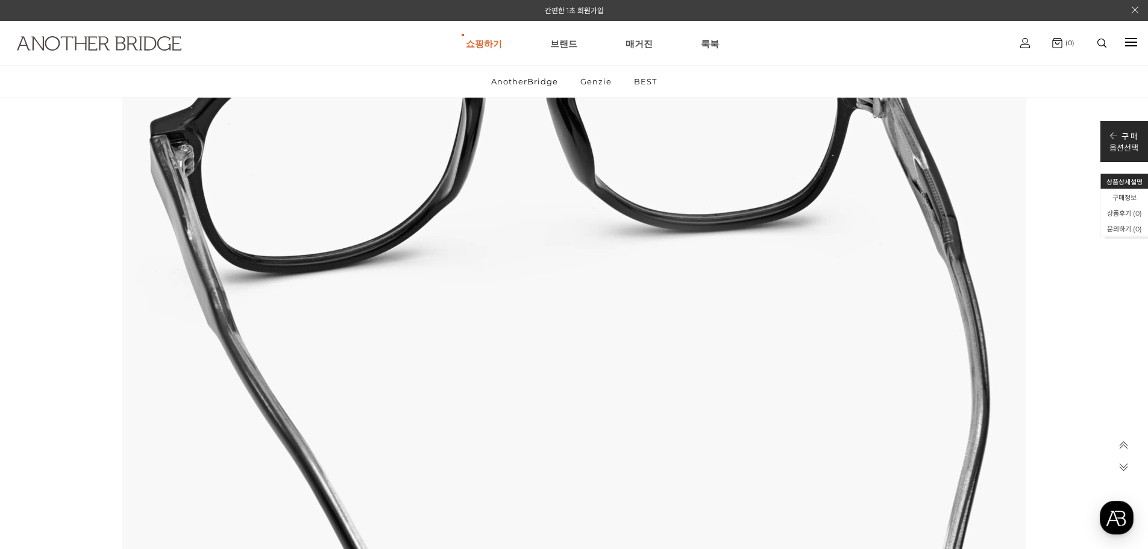
click at [126, 43] on img at bounding box center [99, 43] width 165 height 14
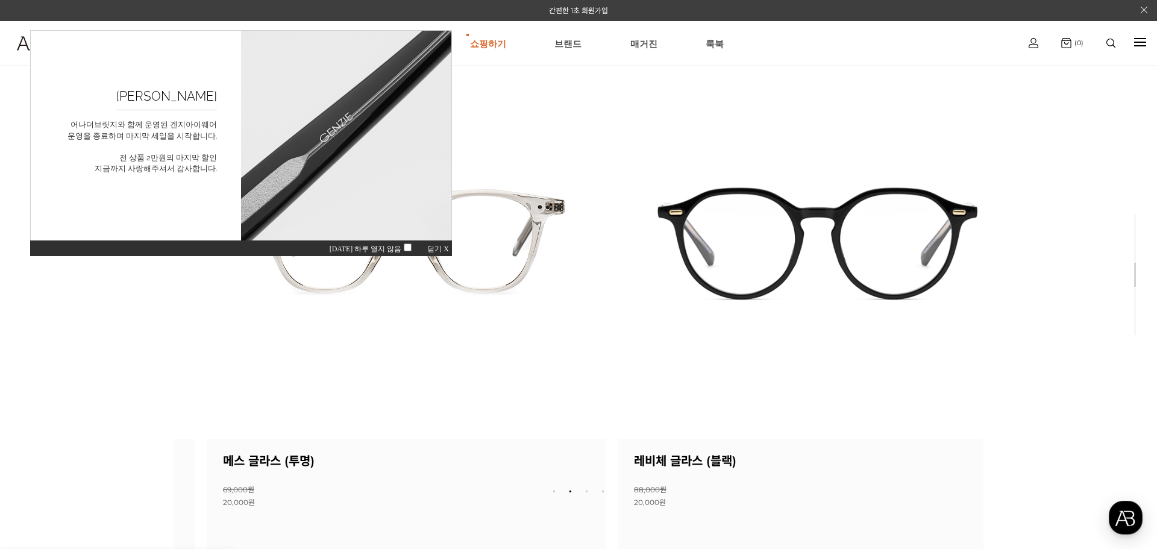
click at [432, 243] on div "[DATE] 하루 열지 않음 닫기 X" at bounding box center [241, 248] width 422 height 16
click at [446, 256] on html "[PERSON_NAME] 어나더브릿지와 함께 운영된 겐지아이웨어 운영을 종료하며 마지막 세일을 시작합니다. 전 상품 2만원의 마지막 할인 지금…" at bounding box center [241, 143] width 422 height 226
click at [378, 248] on span "오늘 하루 열지 않음" at bounding box center [373, 249] width 86 height 8
click at [425, 247] on div "오늘 하루 열지 않음 닫기 X" at bounding box center [241, 248] width 422 height 16
click at [430, 246] on span "닫기 X" at bounding box center [438, 249] width 22 height 8
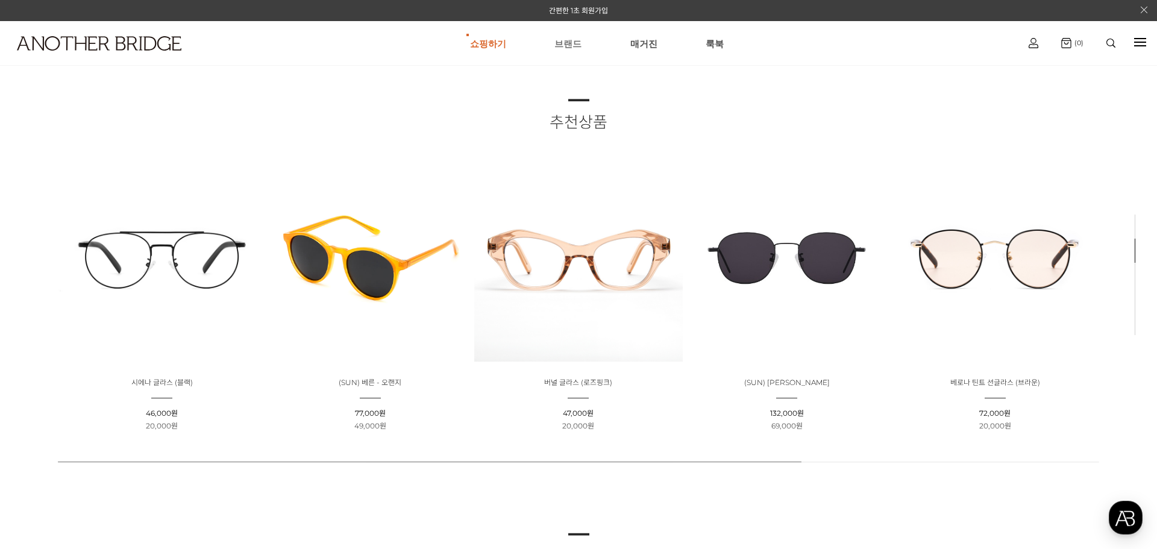
click at [567, 45] on link "브랜드" at bounding box center [567, 43] width 27 height 43
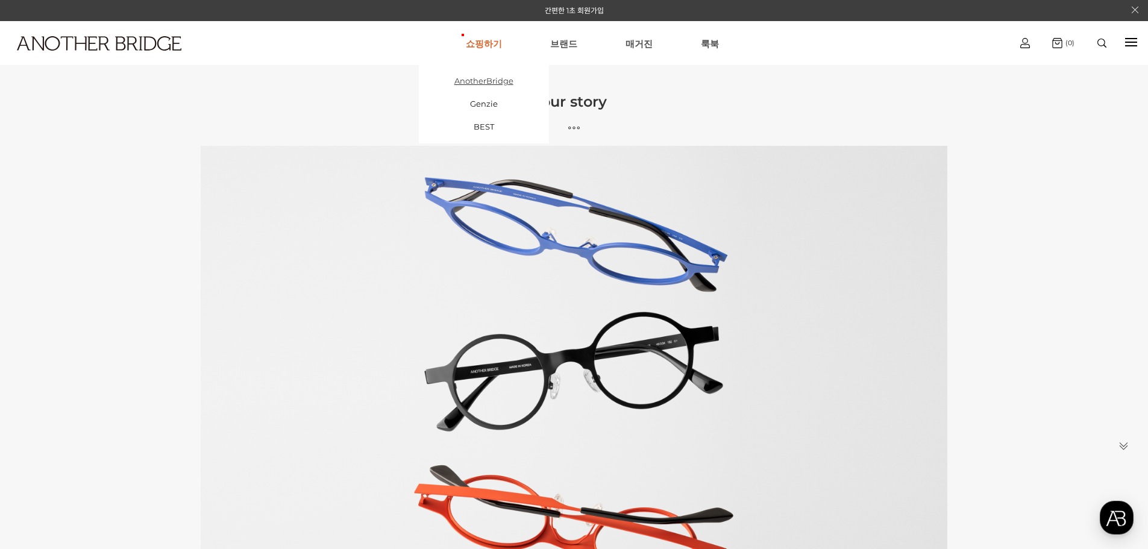
click at [477, 79] on link "AnotherBridge" at bounding box center [484, 80] width 130 height 23
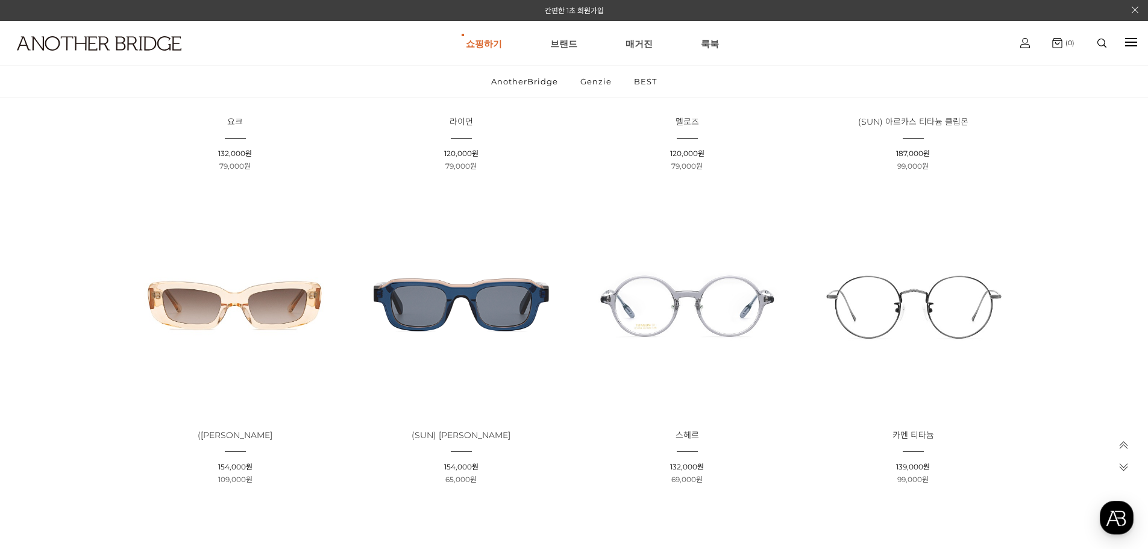
scroll to position [904, 0]
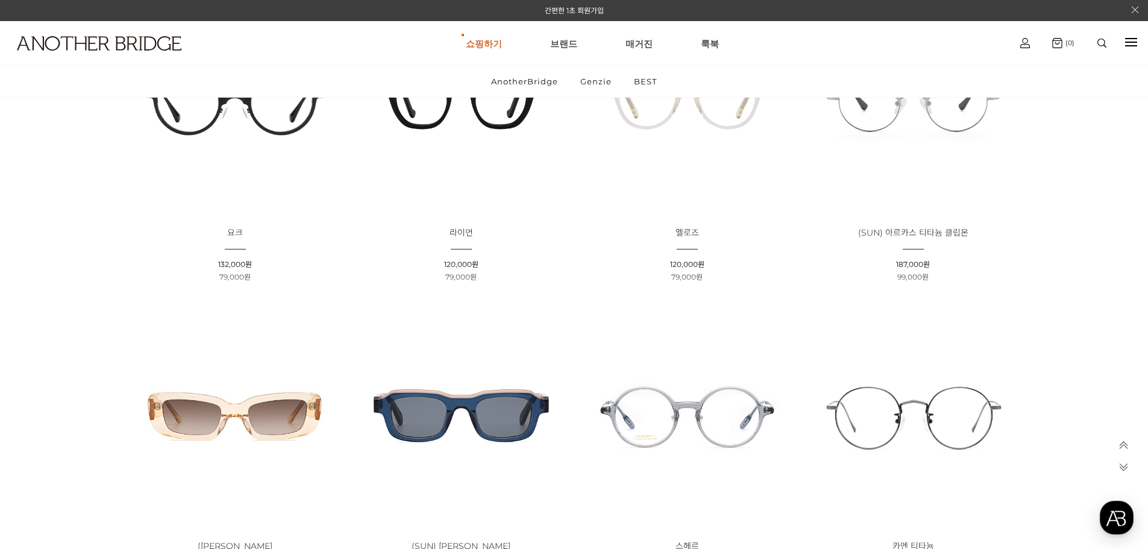
click at [251, 134] on img at bounding box center [236, 102] width 218 height 218
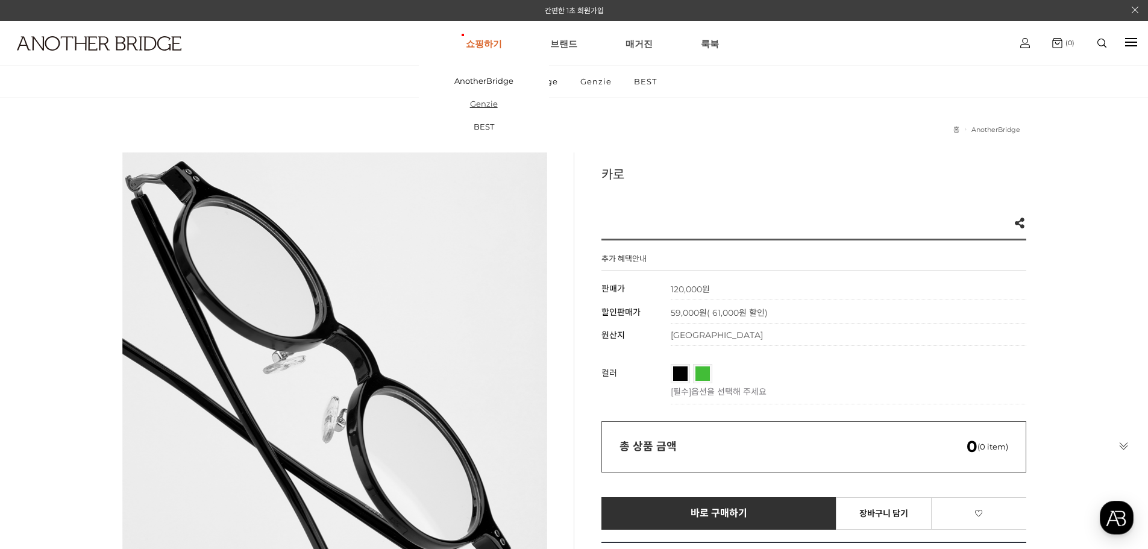
click at [488, 108] on link "Genzie" at bounding box center [484, 103] width 130 height 23
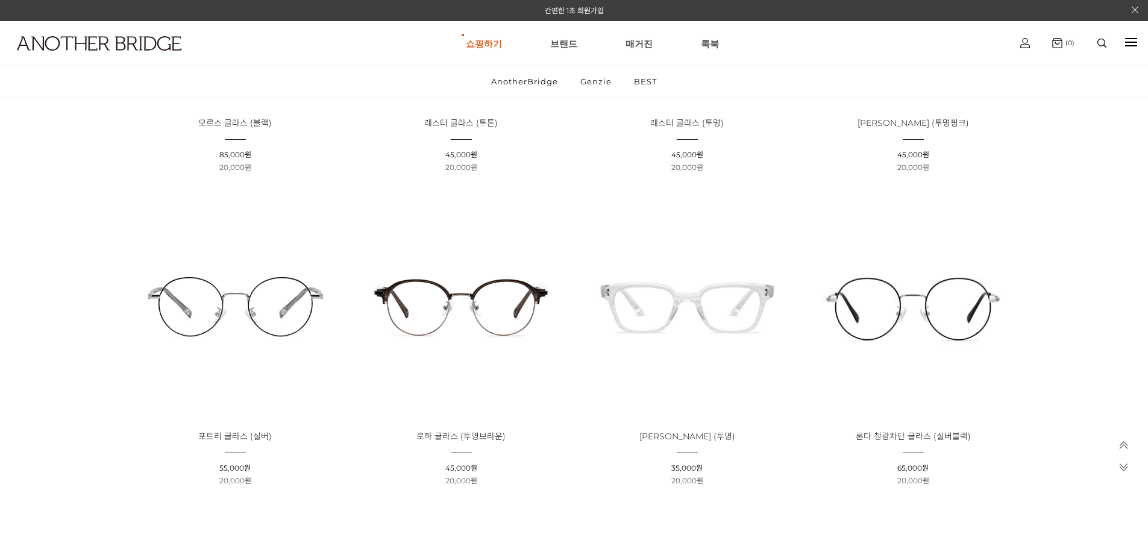
click at [648, 319] on img at bounding box center [688, 306] width 218 height 218
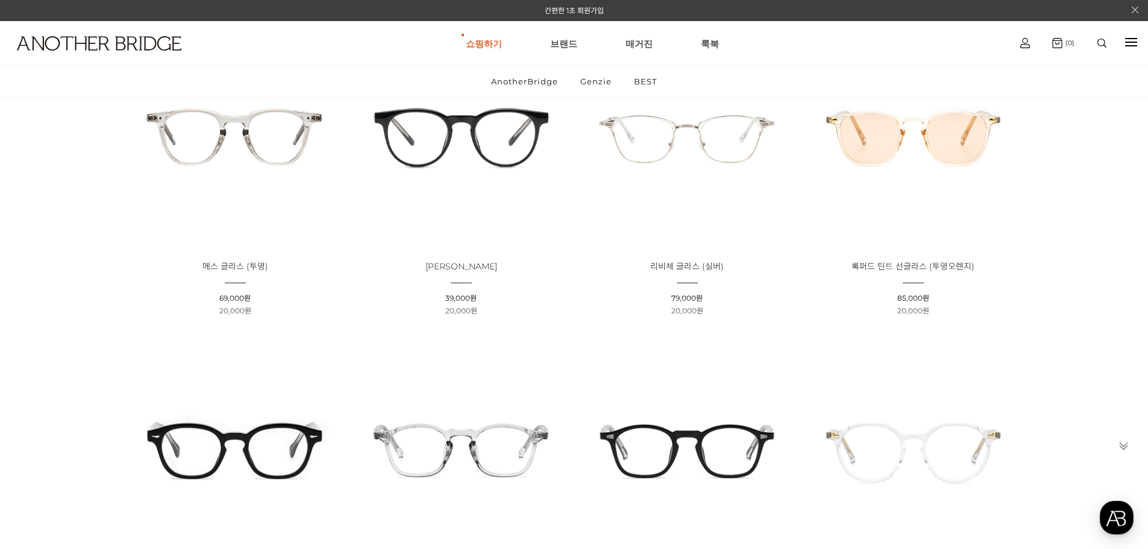
click at [714, 131] on img at bounding box center [688, 136] width 218 height 218
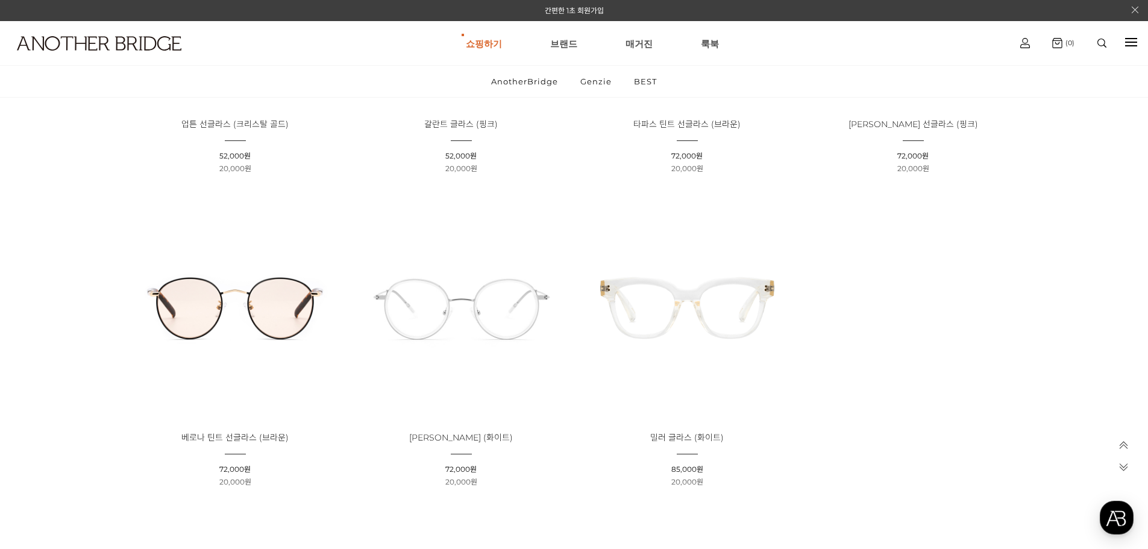
scroll to position [4232, 0]
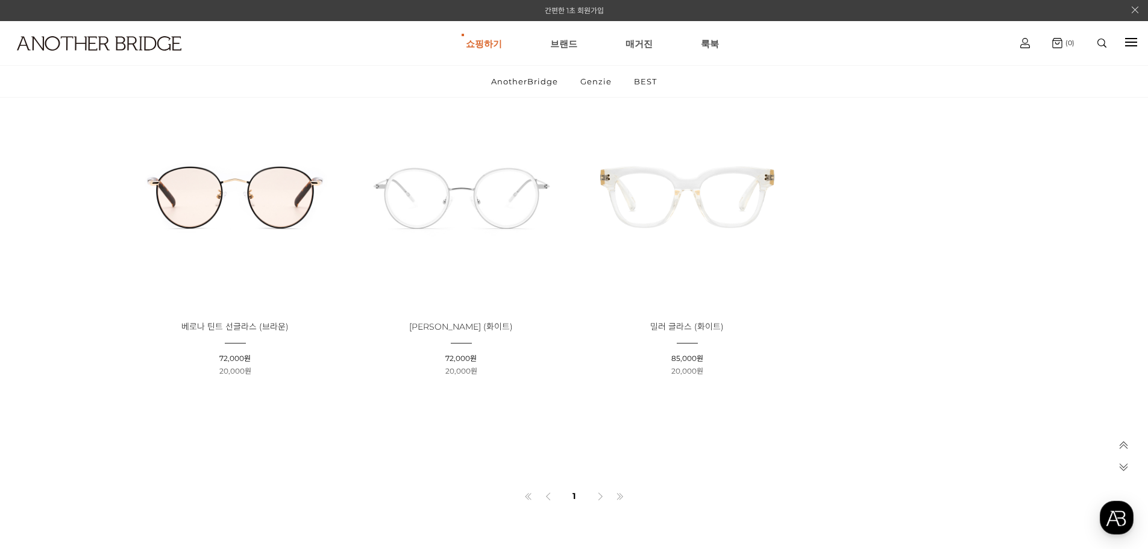
drag, startPoint x: 1051, startPoint y: 164, endPoint x: 553, endPoint y: 7, distance: 522.0
